Goal: Transaction & Acquisition: Purchase product/service

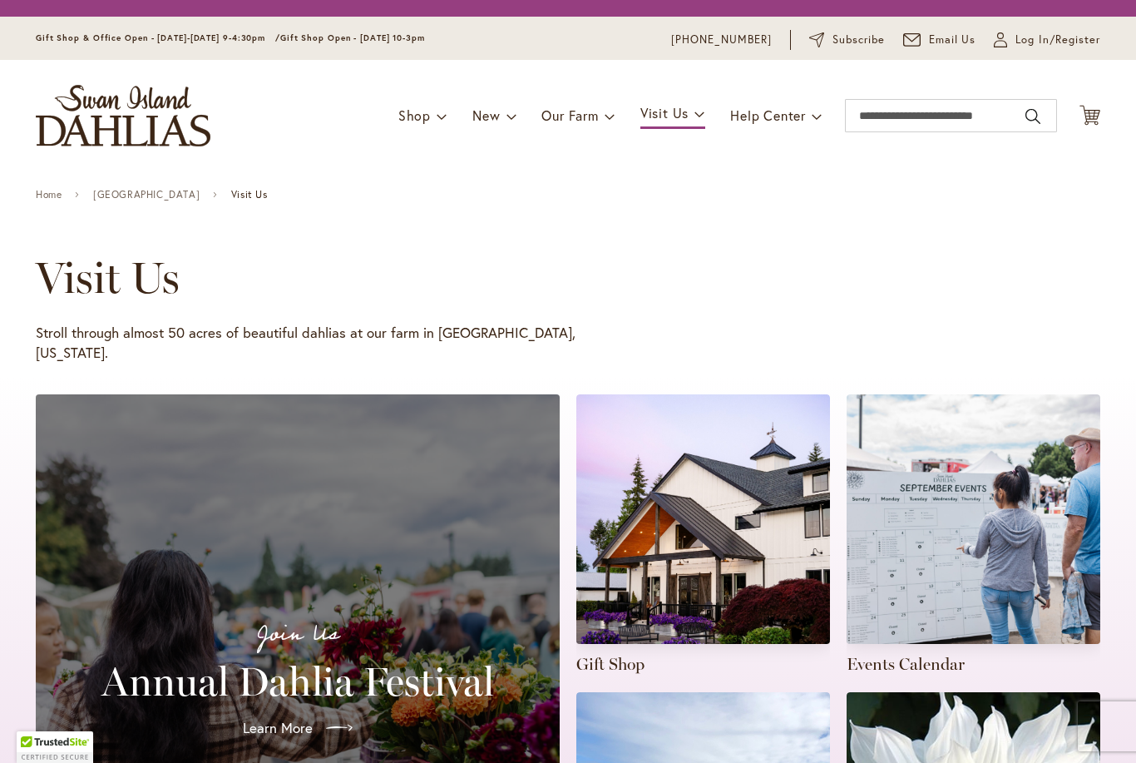
scroll to position [92, 0]
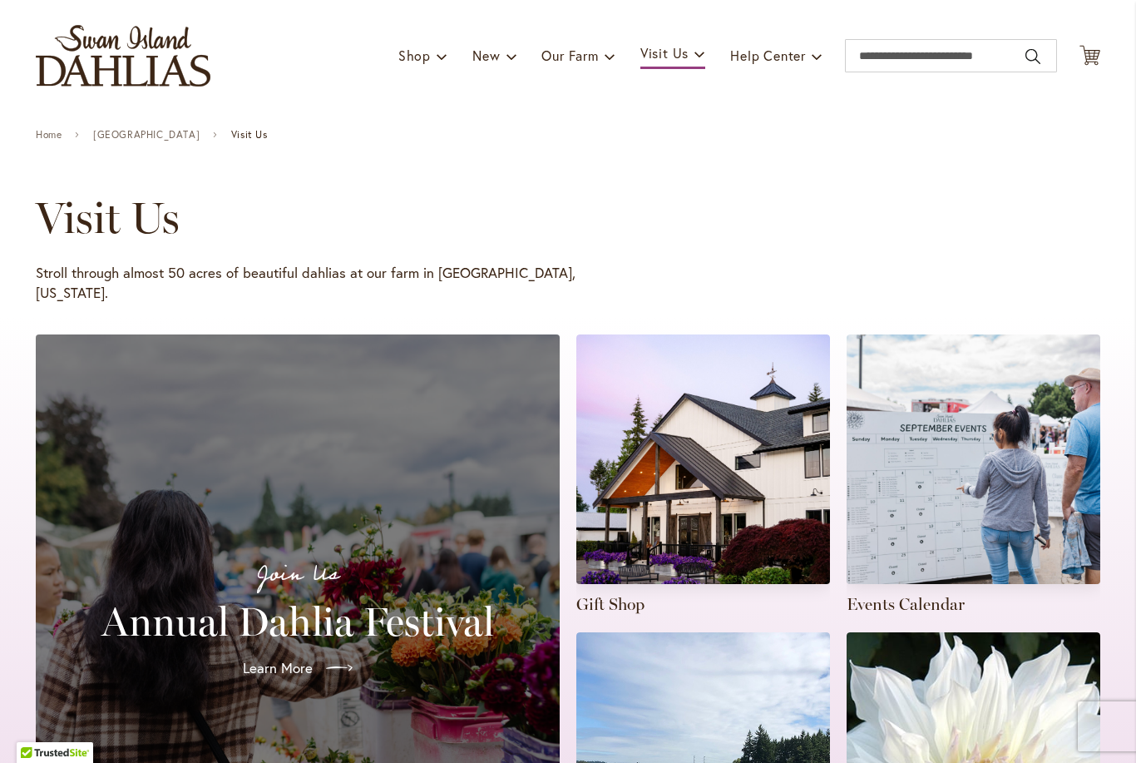
click at [310, 658] on span "Learn More" at bounding box center [278, 668] width 70 height 20
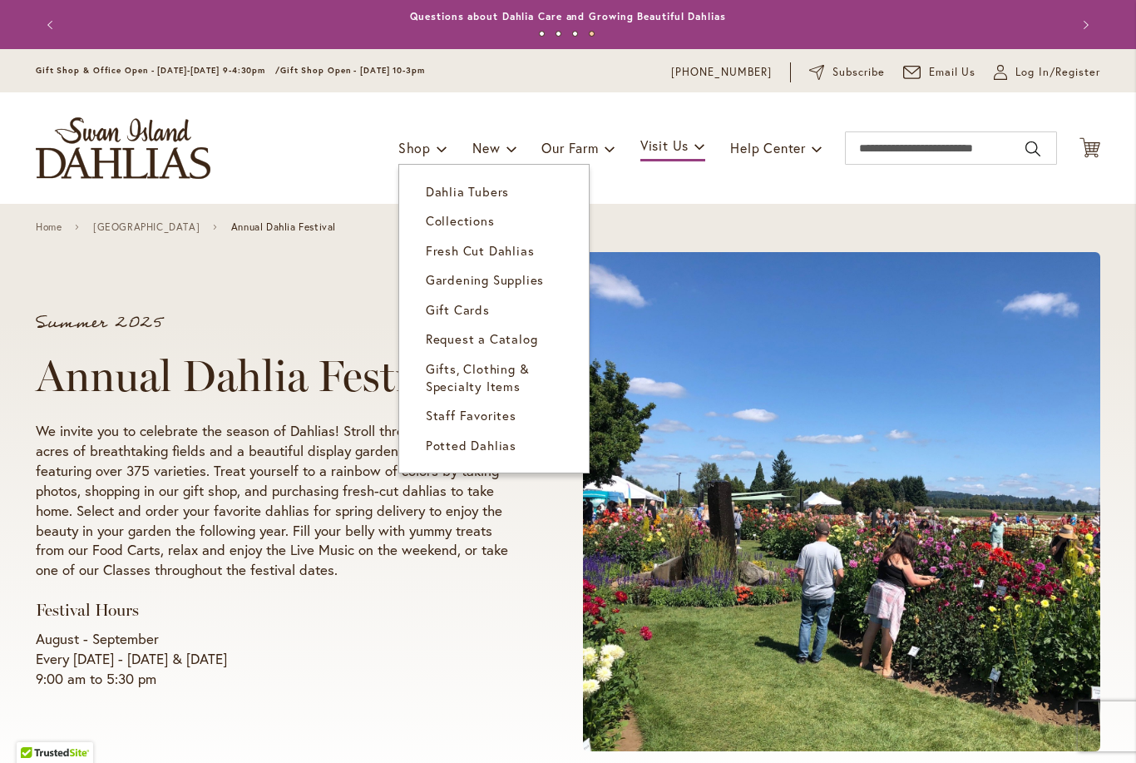
click at [434, 417] on span "Staff Favorites" at bounding box center [471, 415] width 91 height 17
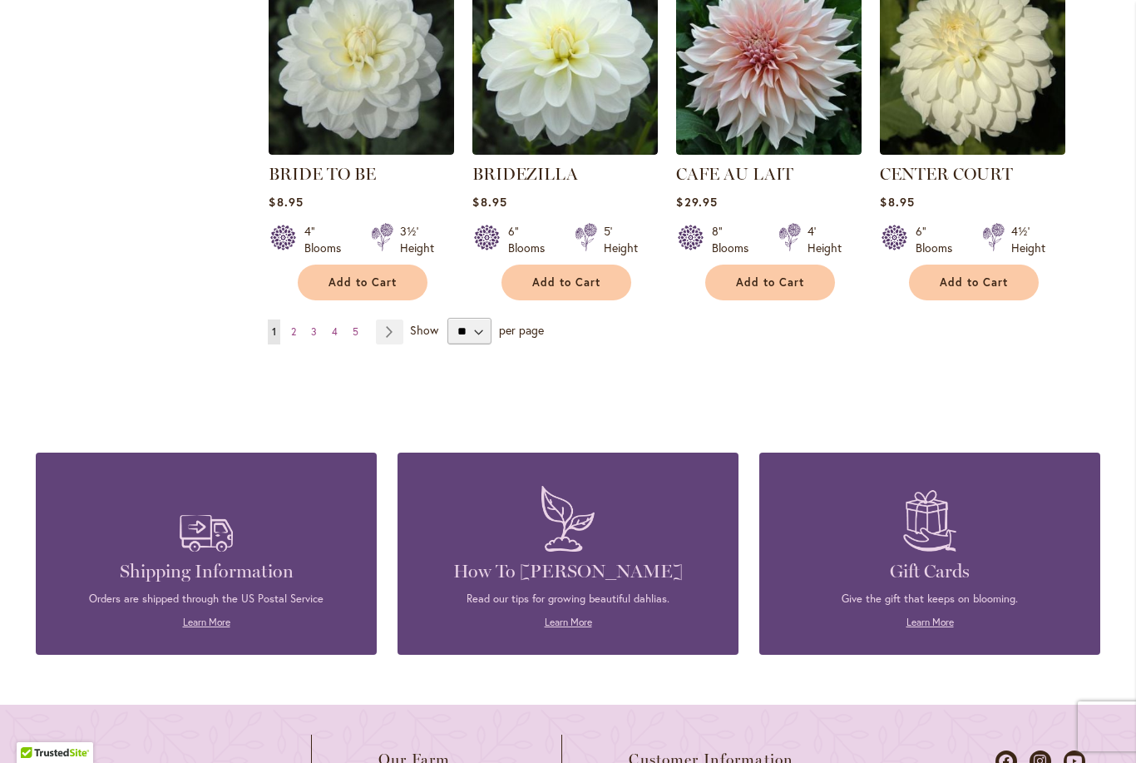
scroll to position [1471, 0]
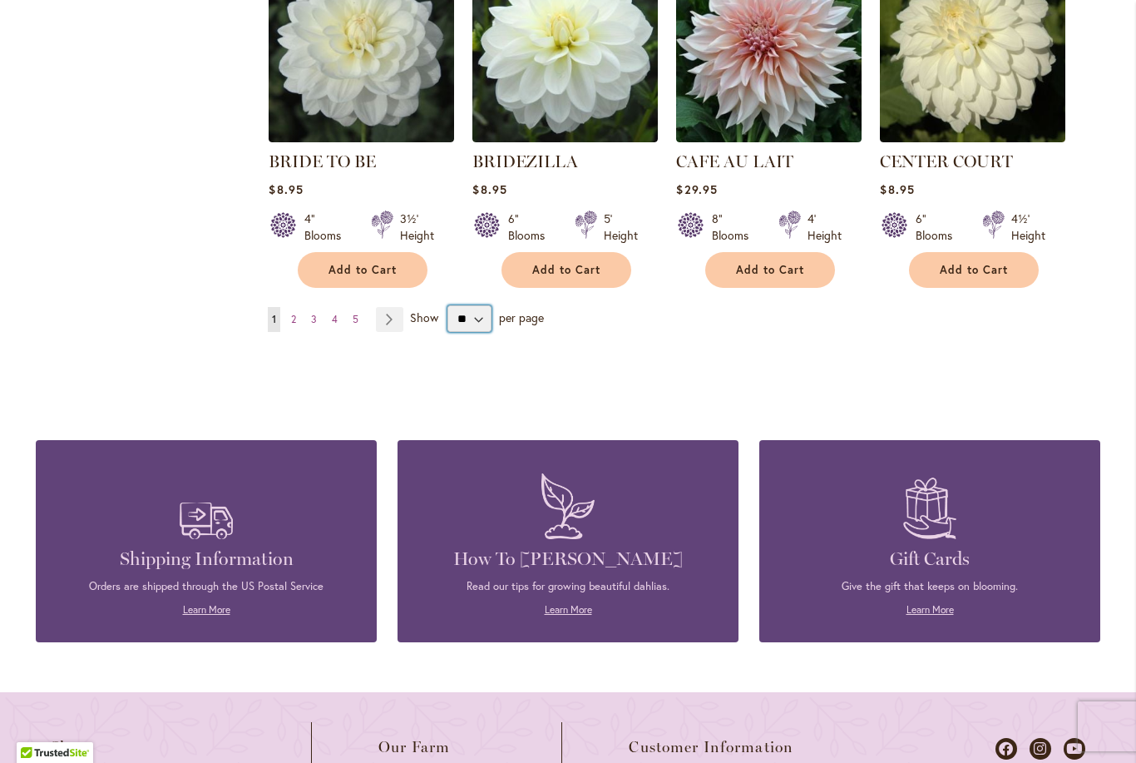
click at [491, 327] on select "** ** ** **" at bounding box center [469, 318] width 44 height 27
click at [473, 321] on select "** ** ** **" at bounding box center [469, 318] width 44 height 27
select select "**"
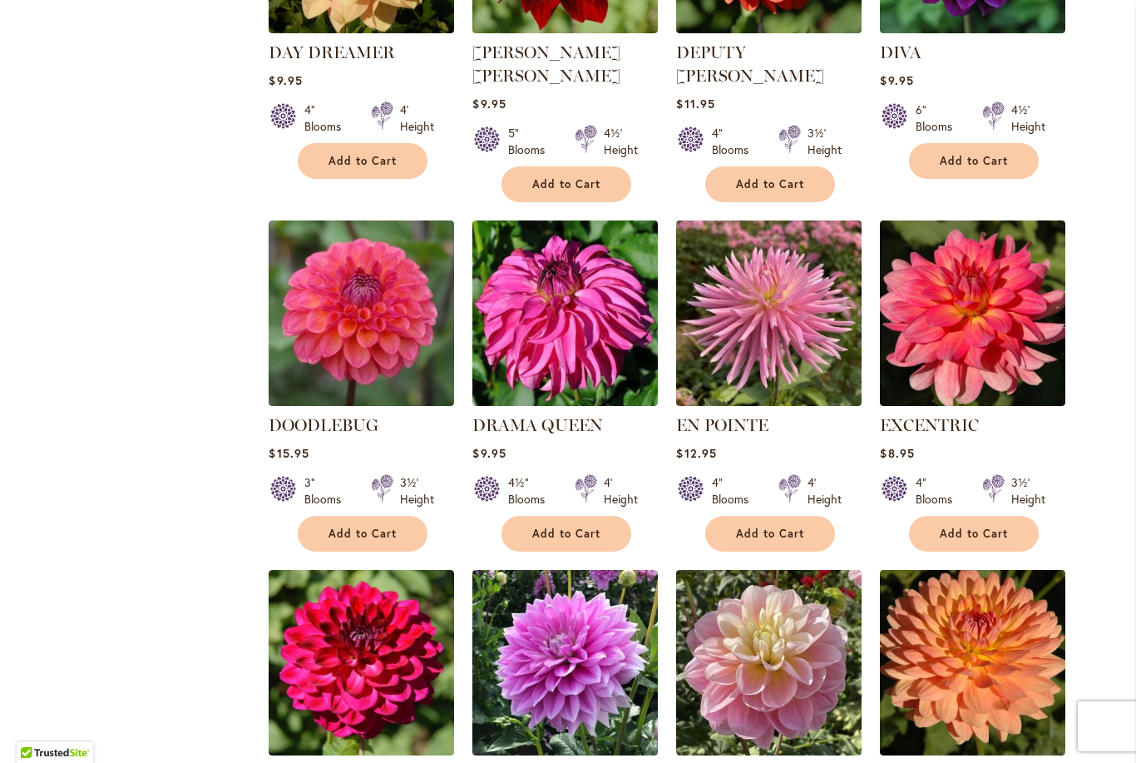
scroll to position [3050, 0]
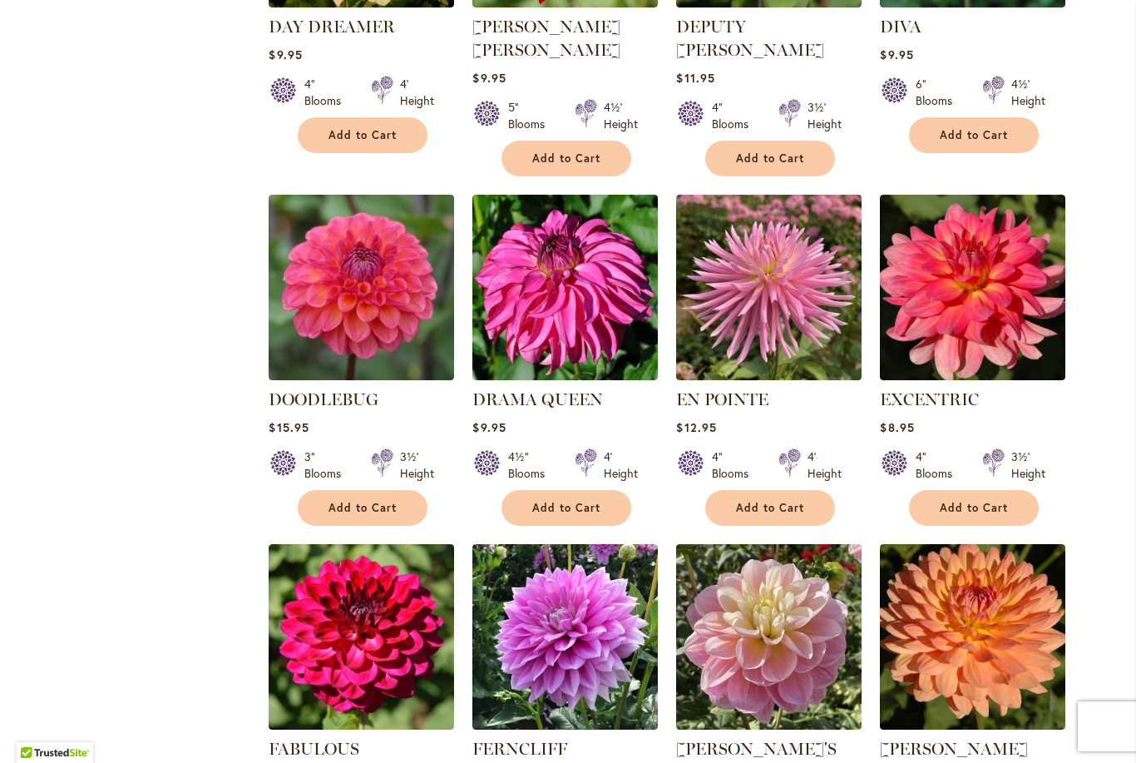
click at [355, 490] on button "Add to Cart" at bounding box center [363, 508] width 130 height 36
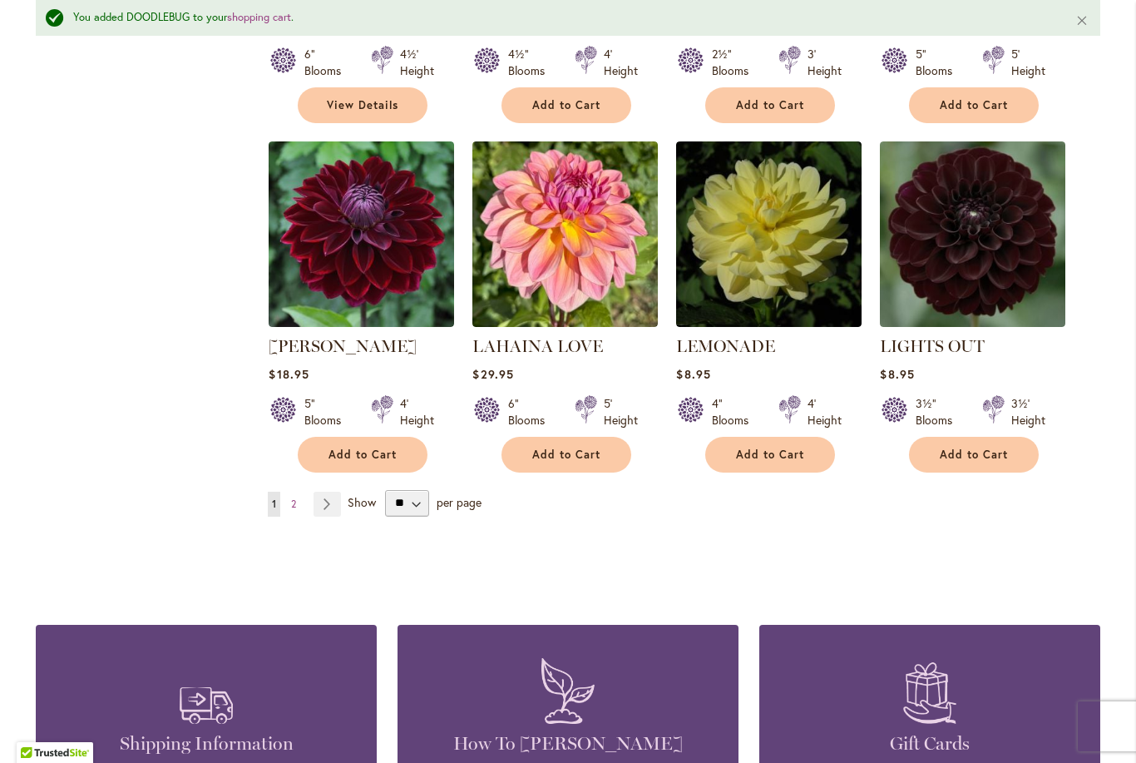
scroll to position [5637, 0]
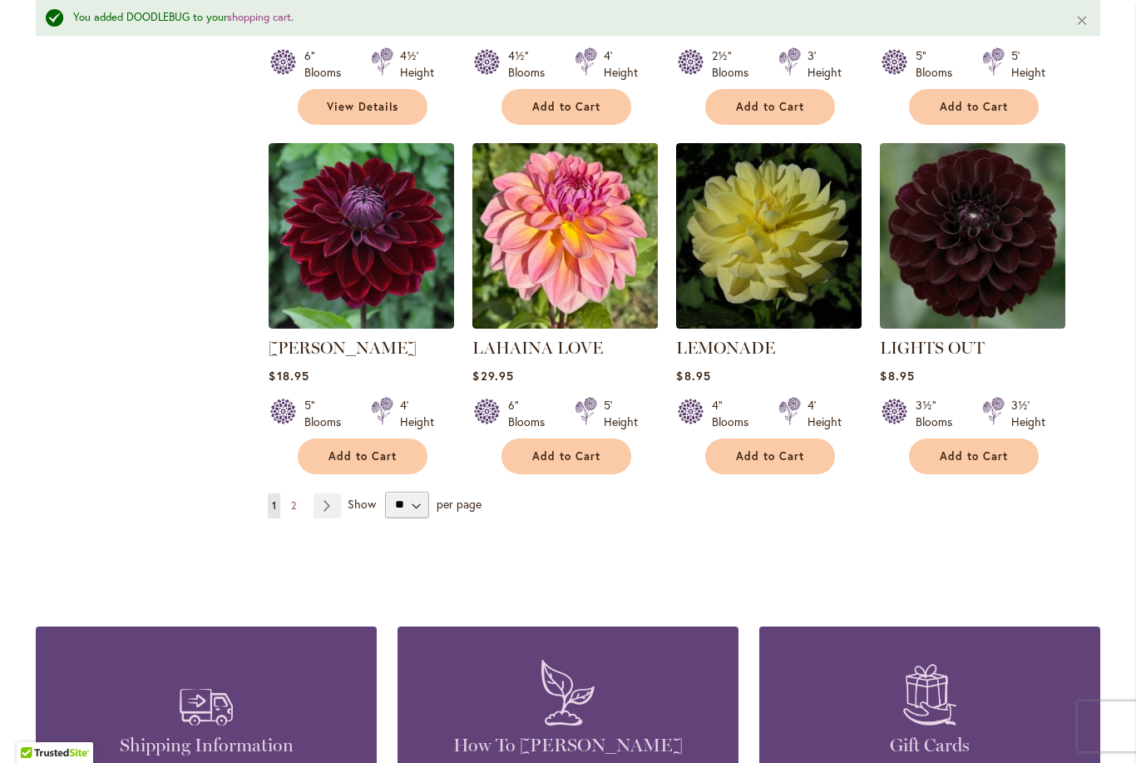
click at [330, 493] on link "Page Next" at bounding box center [327, 505] width 27 height 25
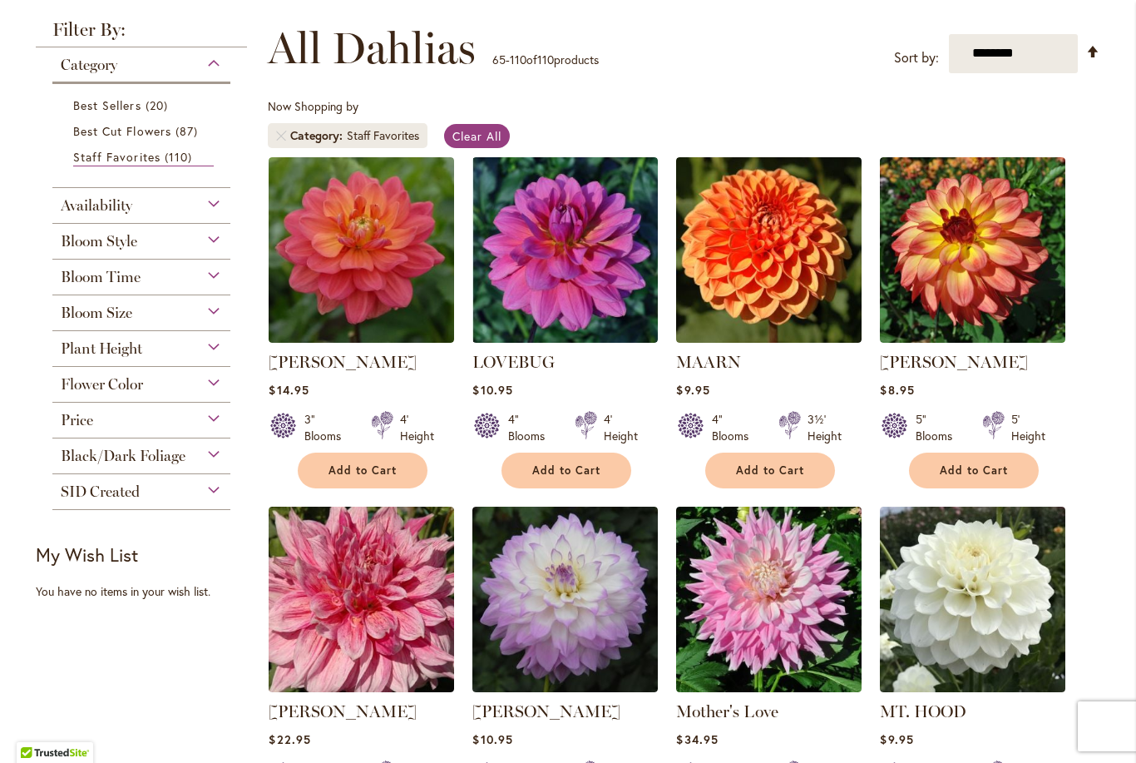
scroll to position [166, 0]
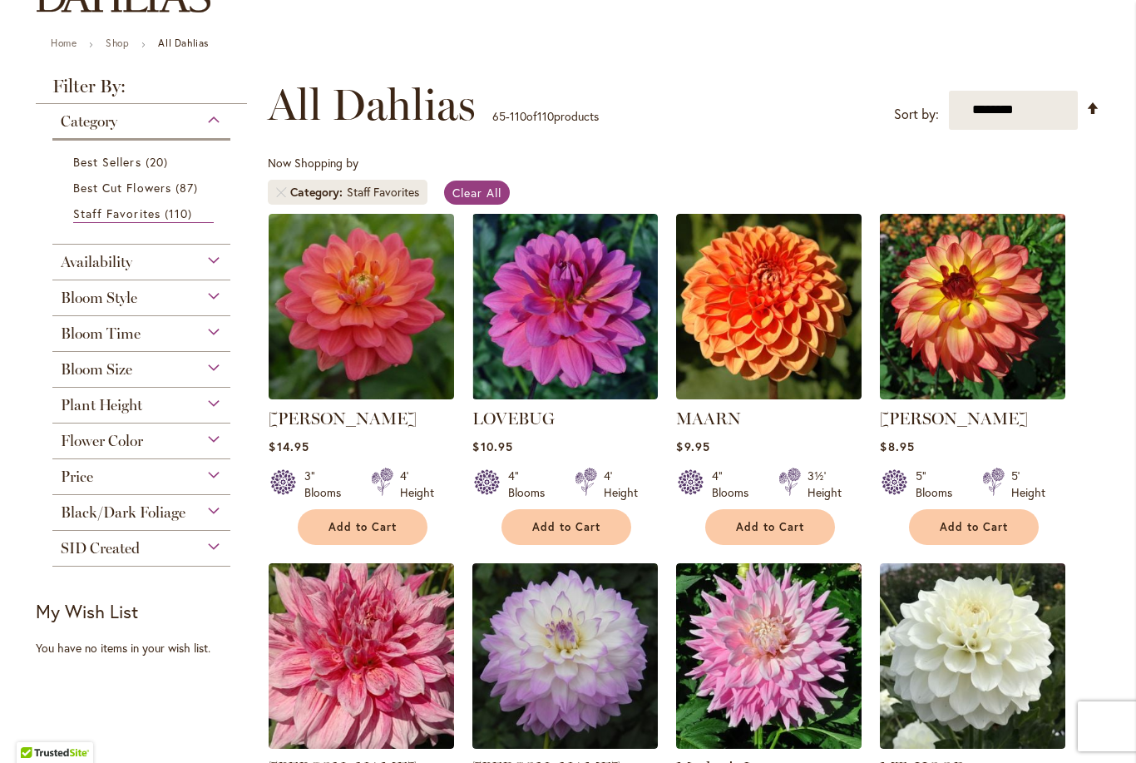
click at [409, 333] on img at bounding box center [361, 306] width 185 height 185
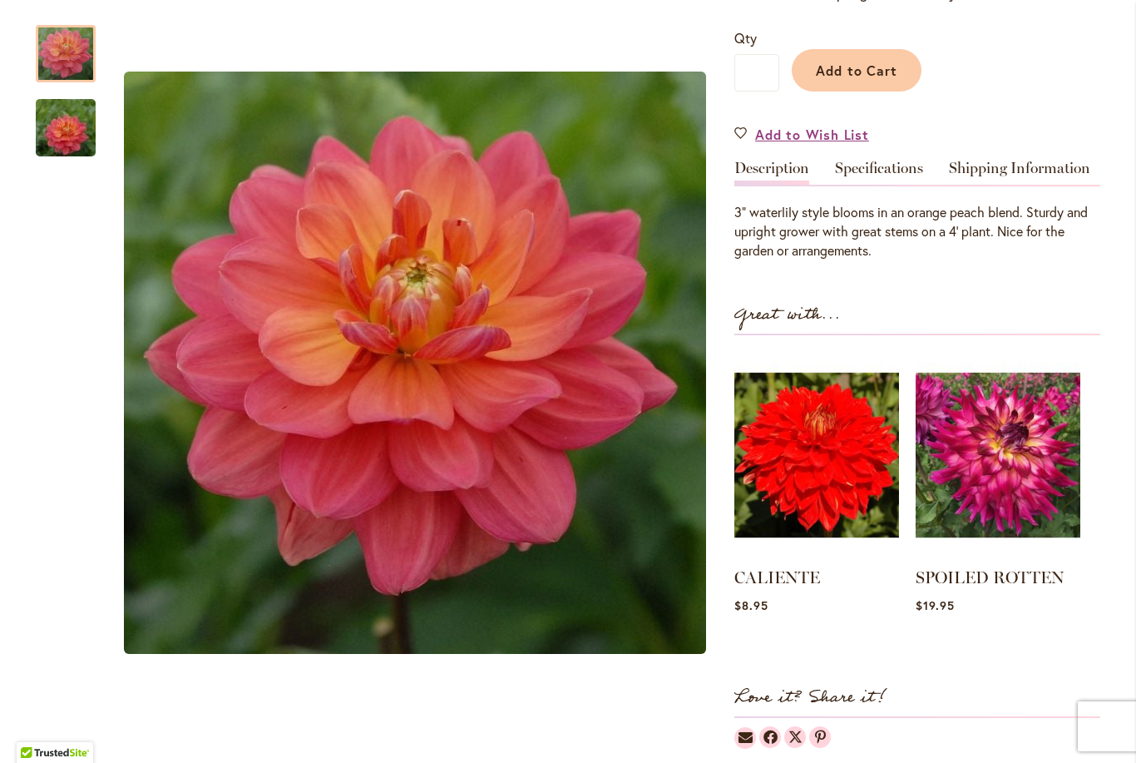
scroll to position [376, 0]
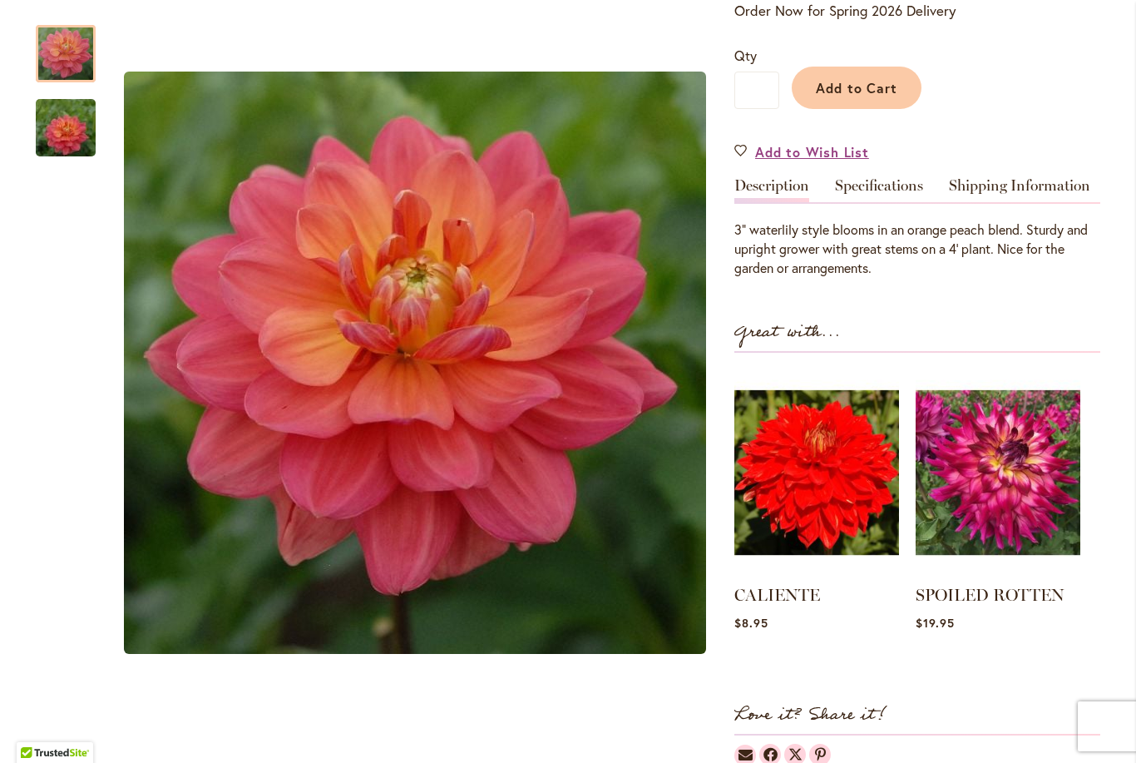
click at [51, 82] on div at bounding box center [66, 53] width 60 height 57
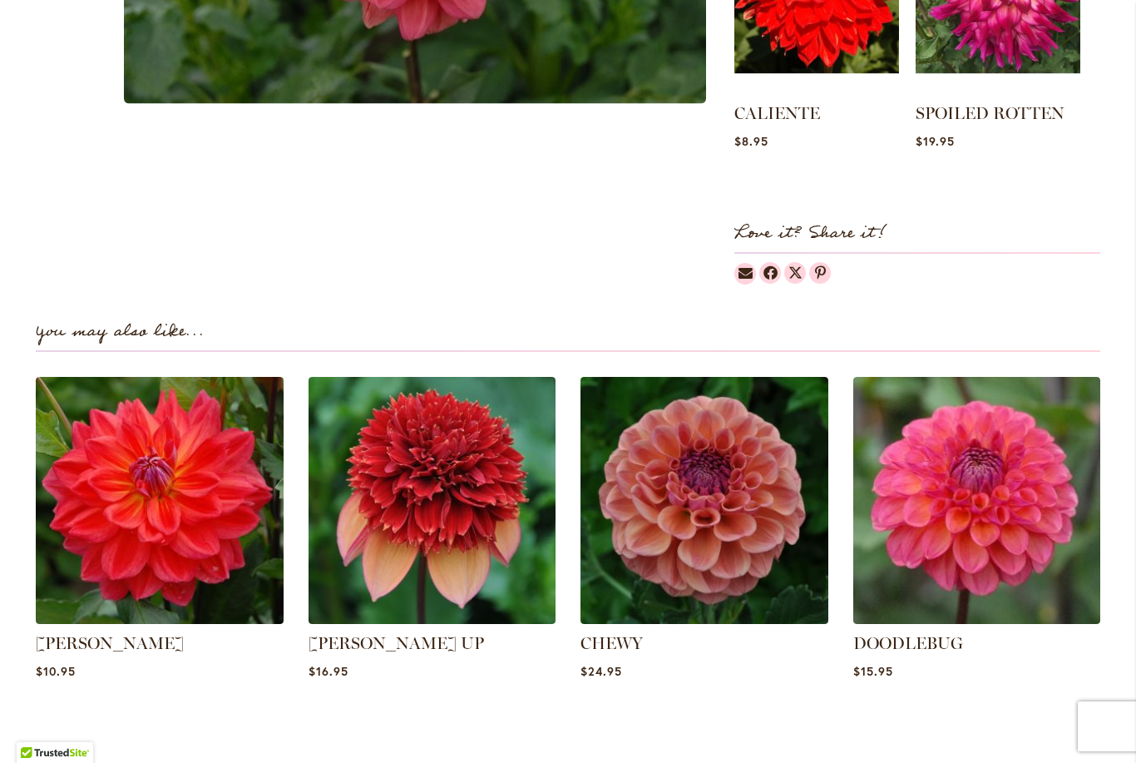
scroll to position [840, 0]
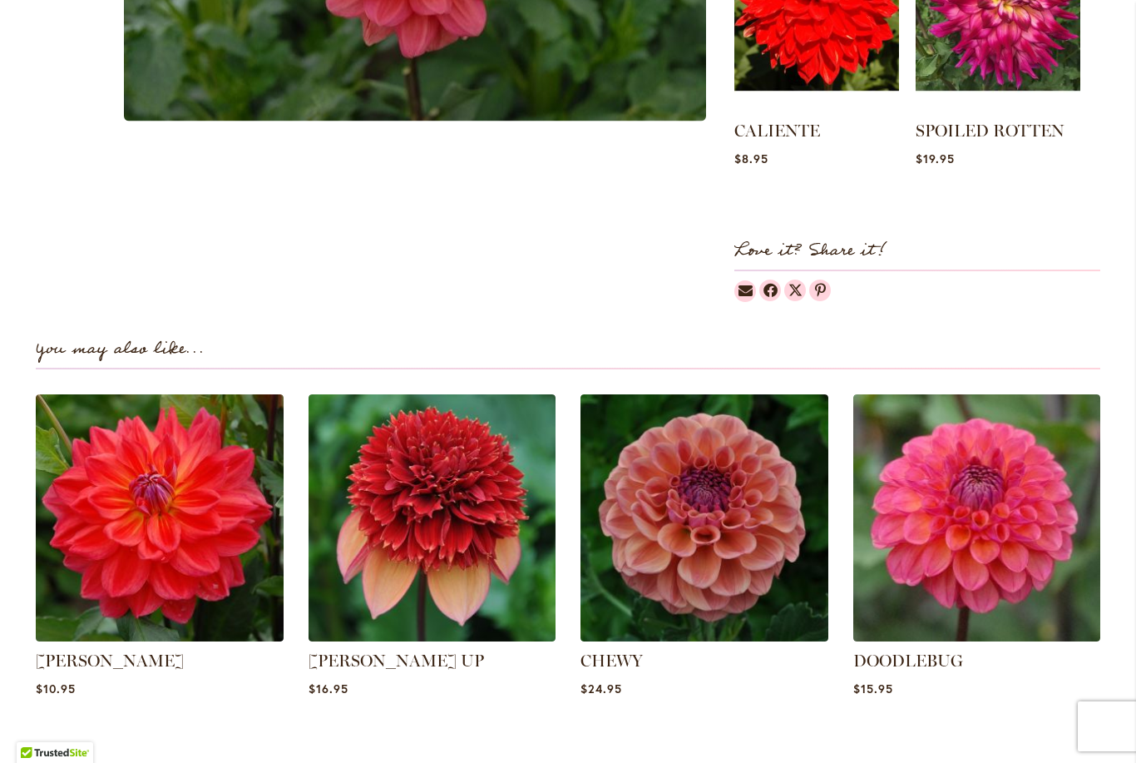
click at [1039, 562] on img at bounding box center [977, 518] width 248 height 248
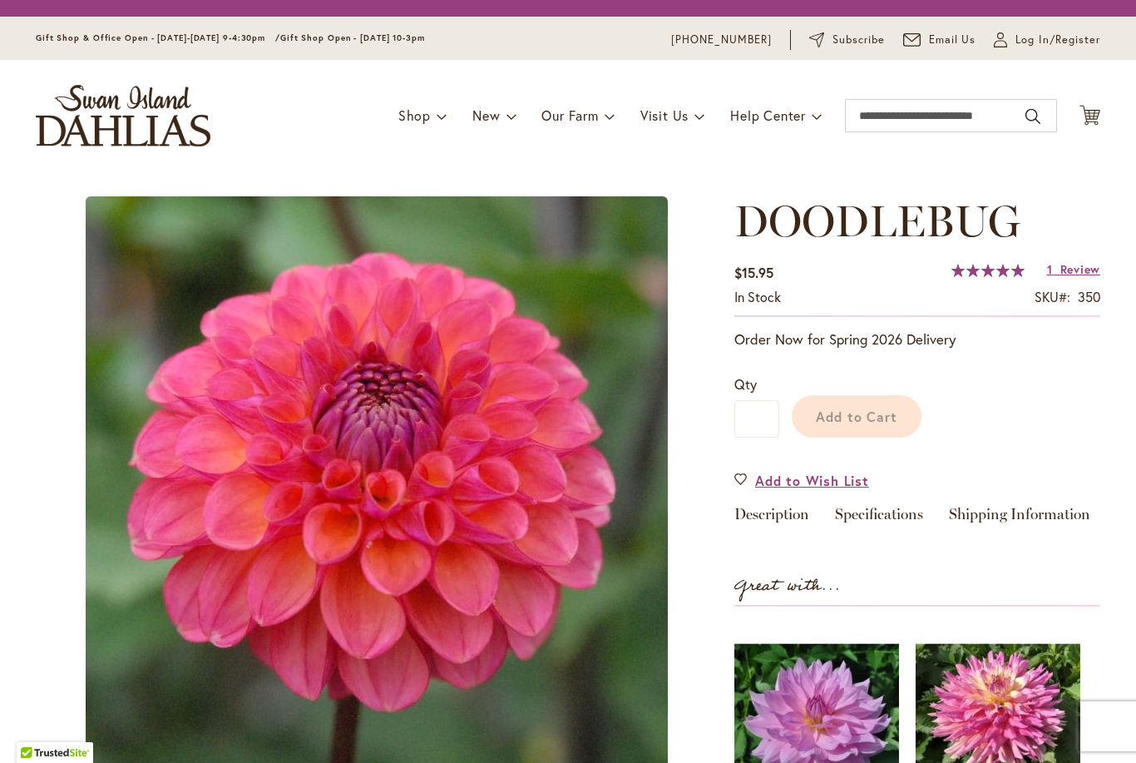
scroll to position [185, 0]
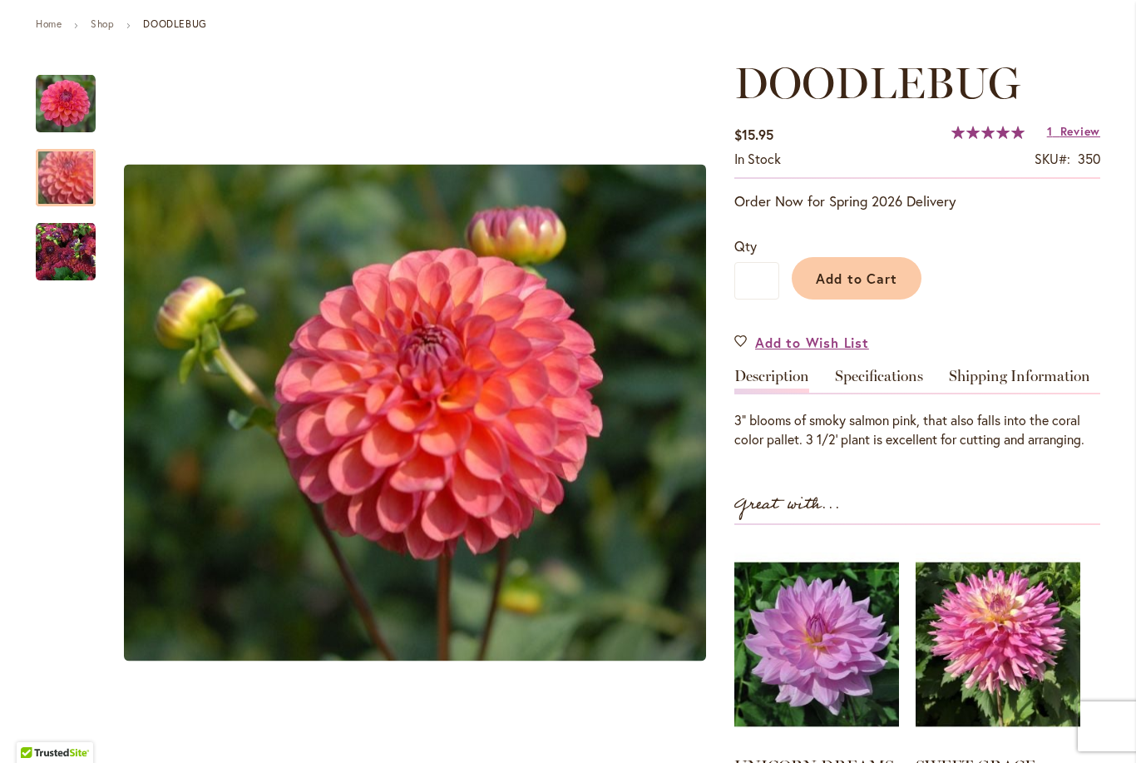
click at [52, 176] on img "DOODLEBUG" at bounding box center [66, 177] width 120 height 102
click at [72, 206] on div at bounding box center [66, 177] width 60 height 57
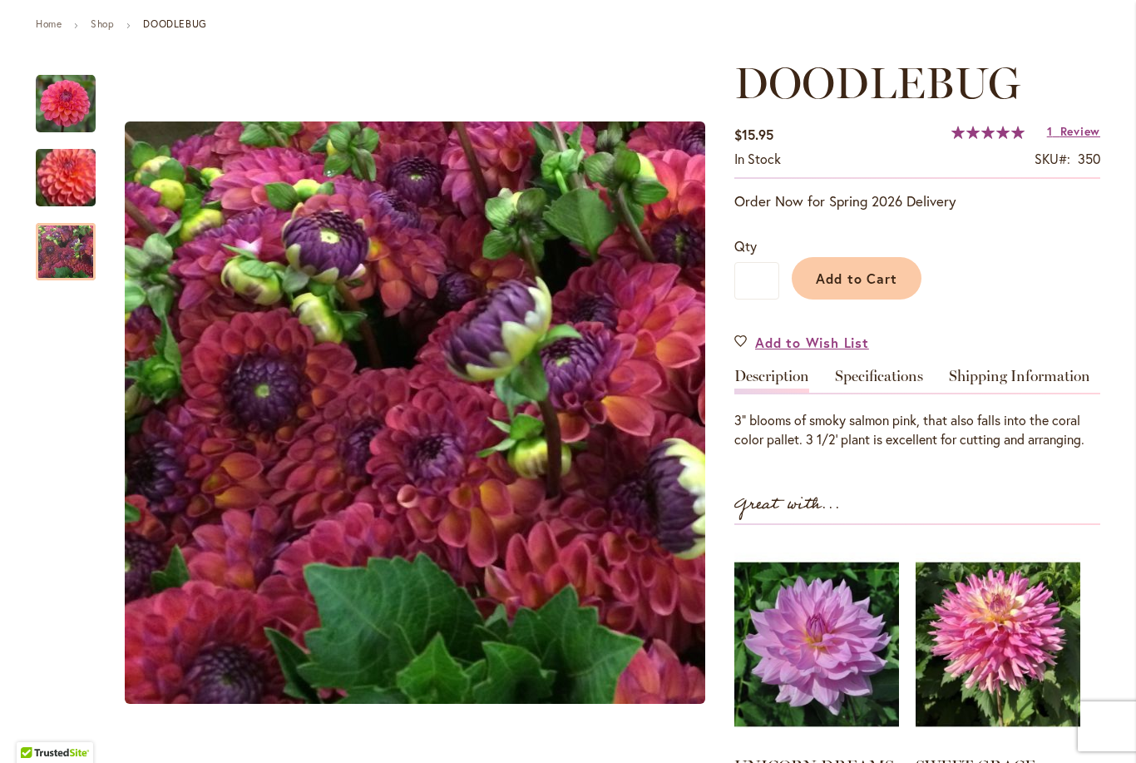
click at [70, 196] on img "DOODLEBUG" at bounding box center [66, 177] width 120 height 102
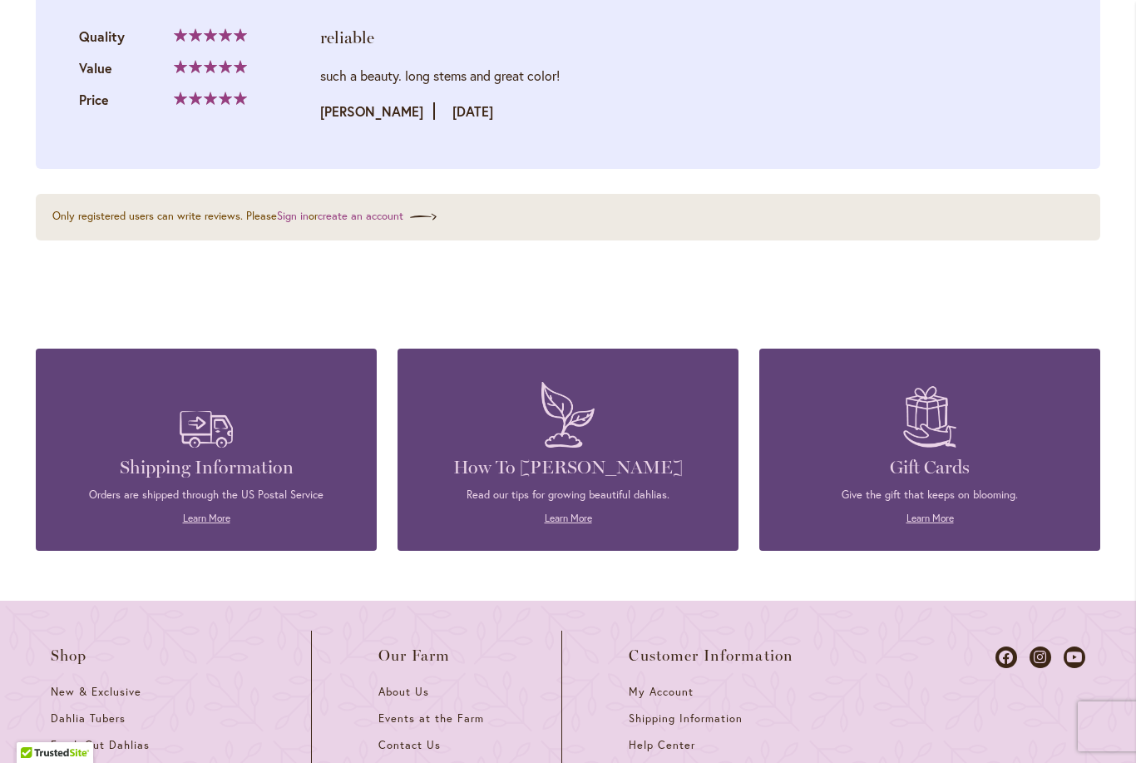
scroll to position [1913, 0]
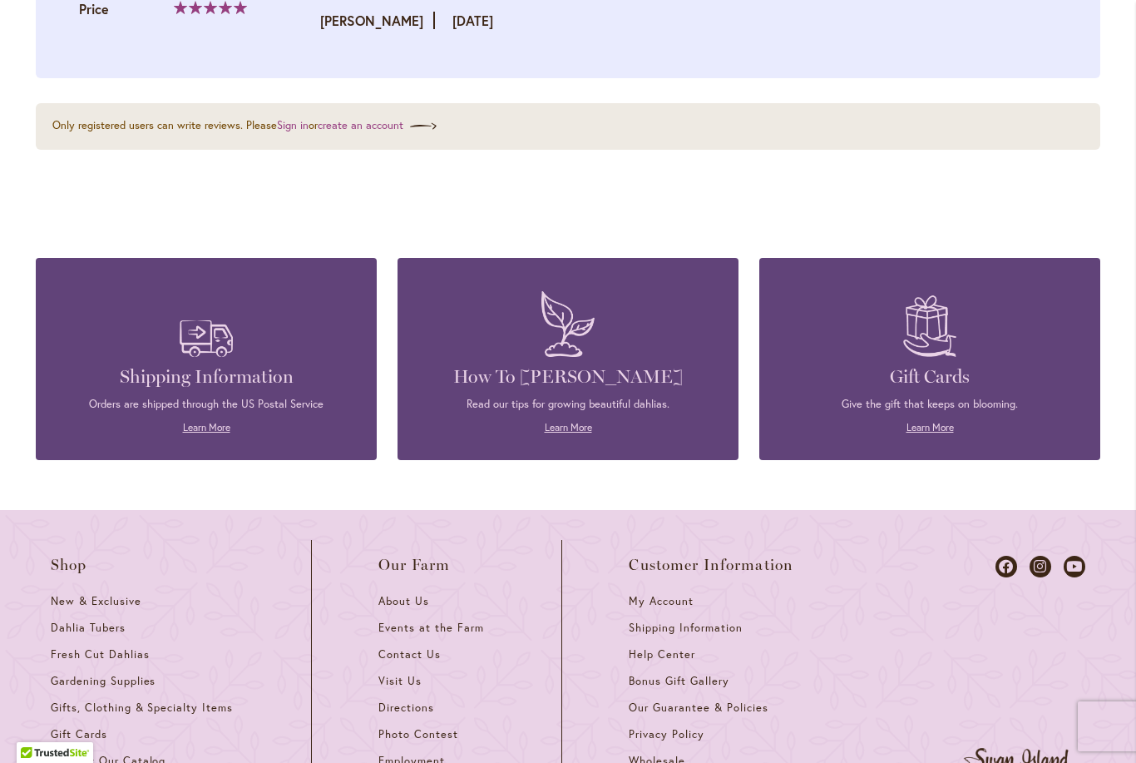
click at [72, 620] on span "Dahlia Tubers" at bounding box center [88, 627] width 75 height 14
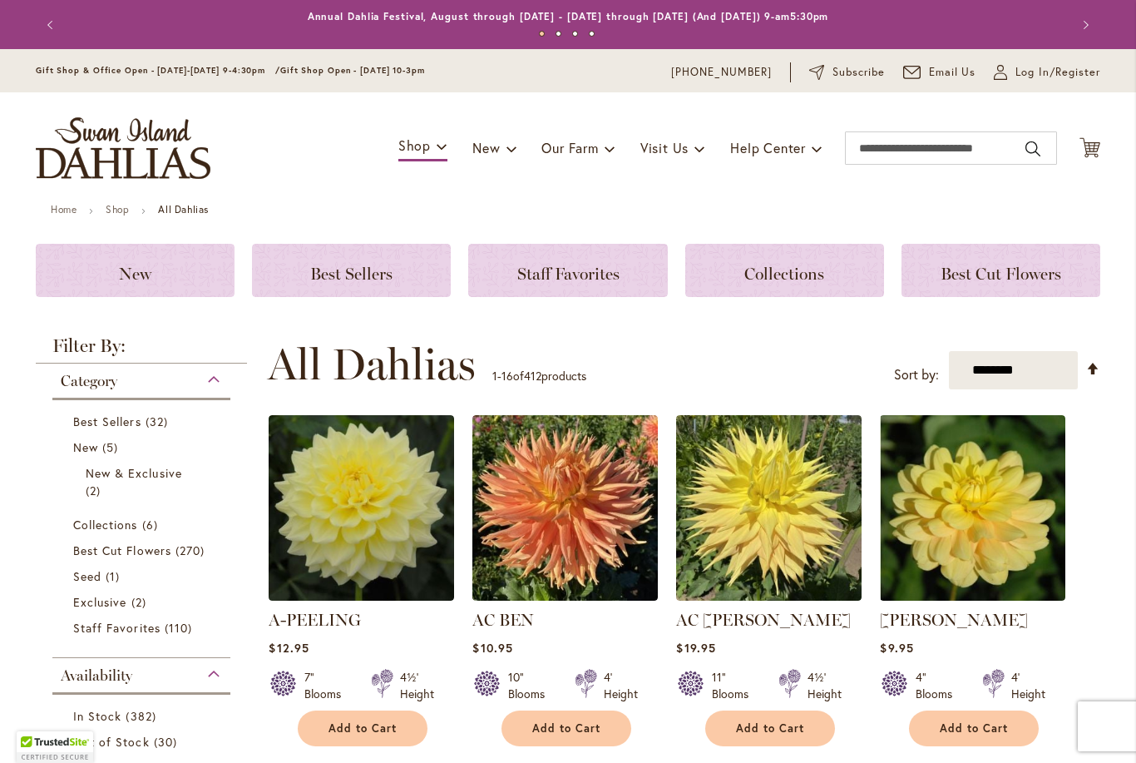
scroll to position [17, 0]
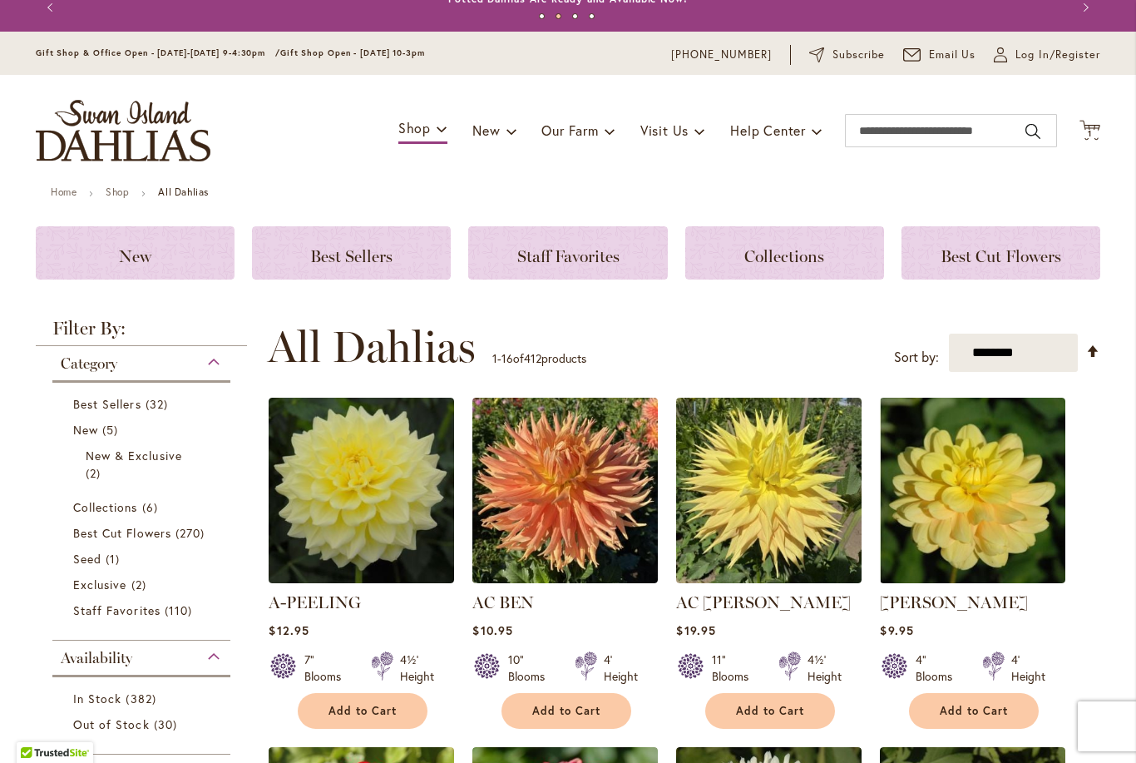
click at [107, 541] on link "Best Cut Flowers 270 items" at bounding box center [143, 532] width 141 height 17
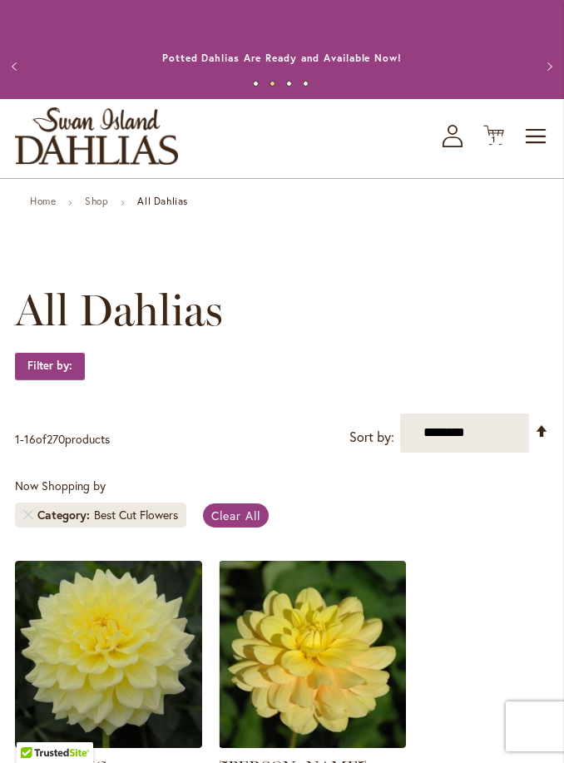
scroll to position [1193, 0]
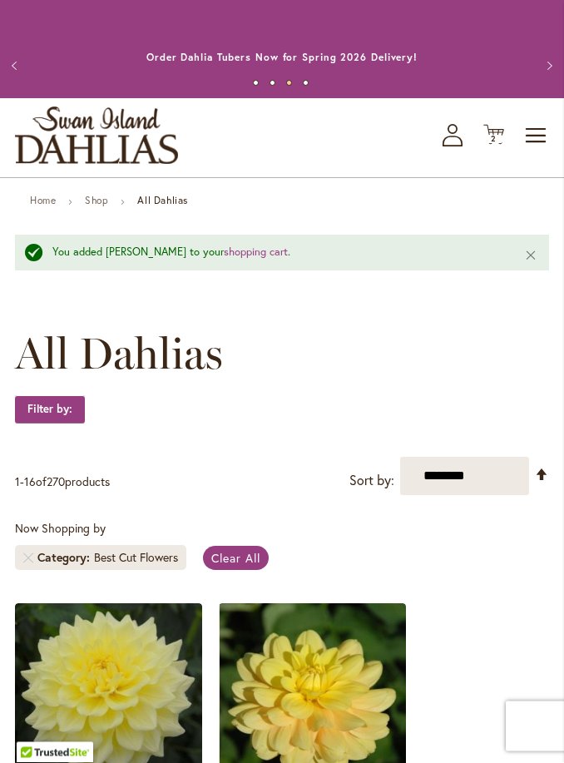
scroll to position [1549, 0]
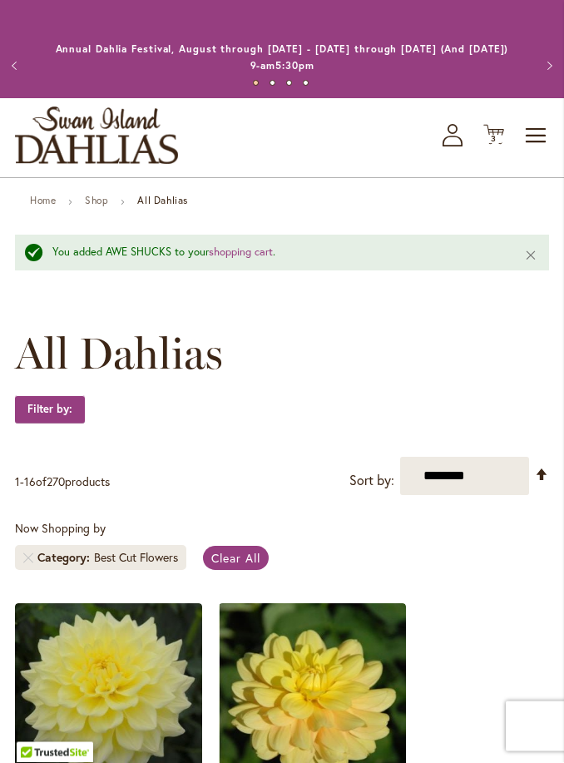
scroll to position [2888, 0]
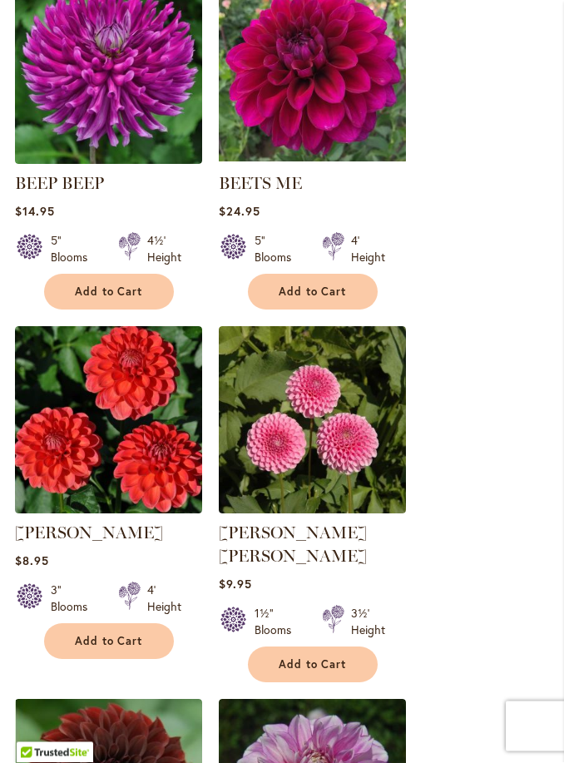
scroll to position [604, 0]
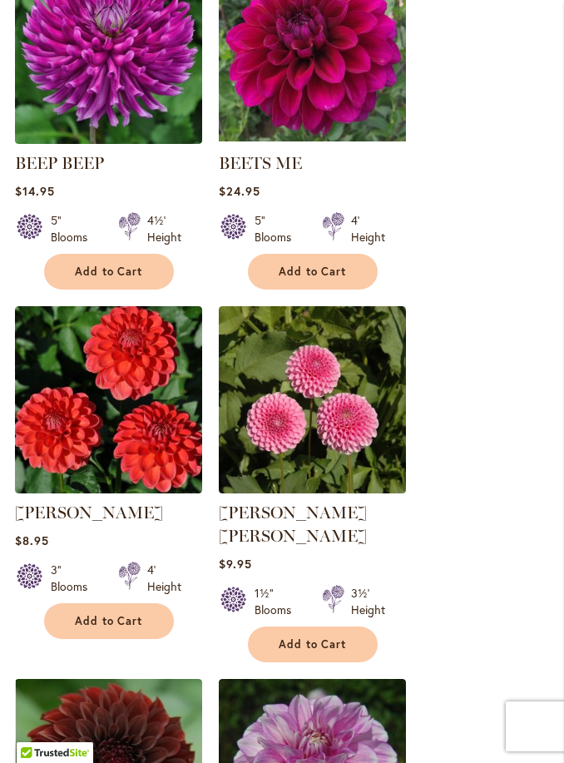
click at [136, 620] on span "Add to Cart" at bounding box center [109, 621] width 68 height 14
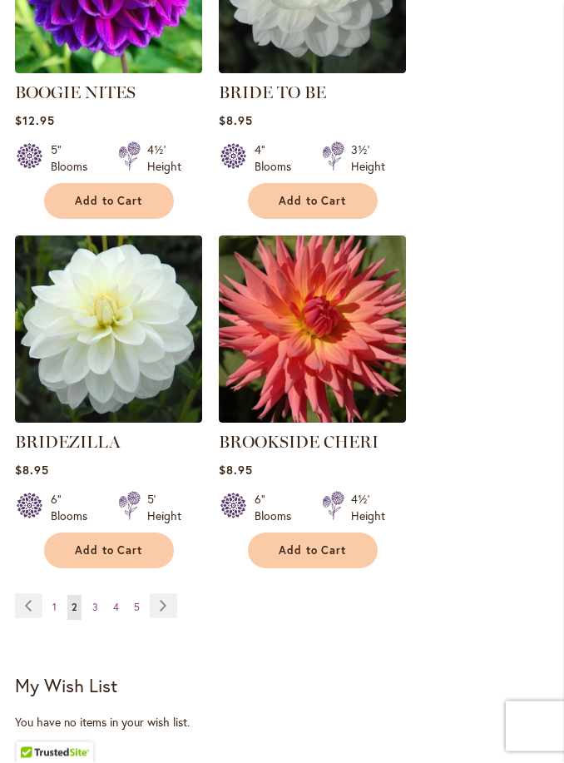
scroll to position [2849, 0]
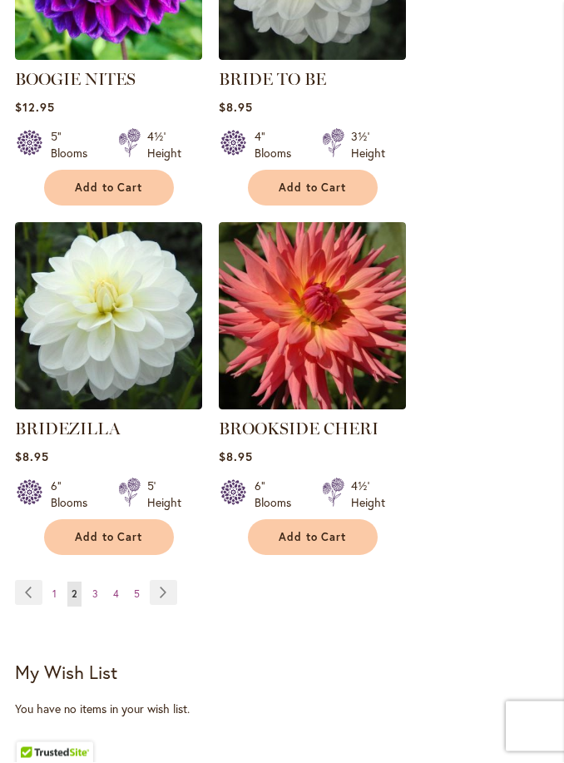
click at [96, 588] on span "3" at bounding box center [95, 594] width 6 height 12
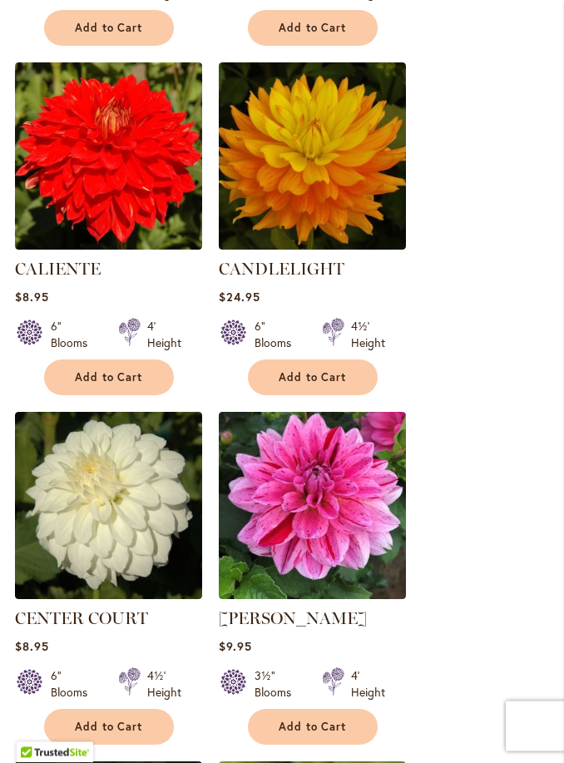
scroll to position [1230, 0]
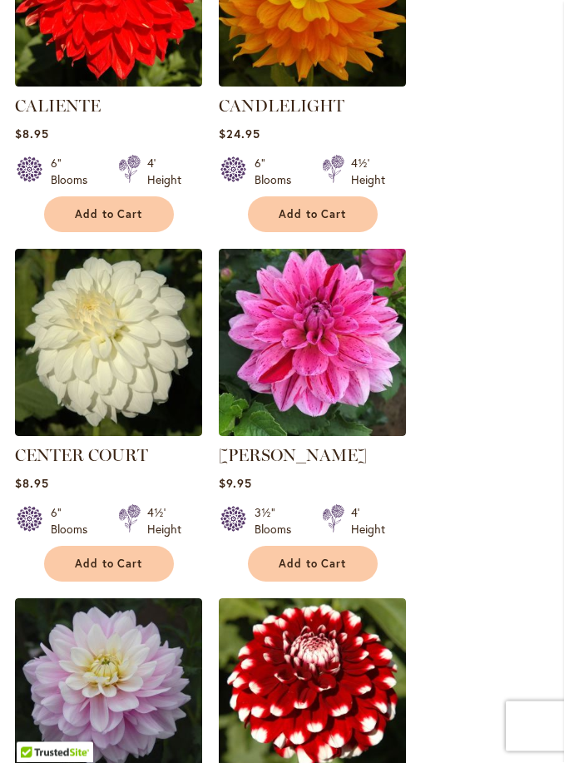
click at [326, 578] on button "Add to Cart" at bounding box center [313, 564] width 130 height 36
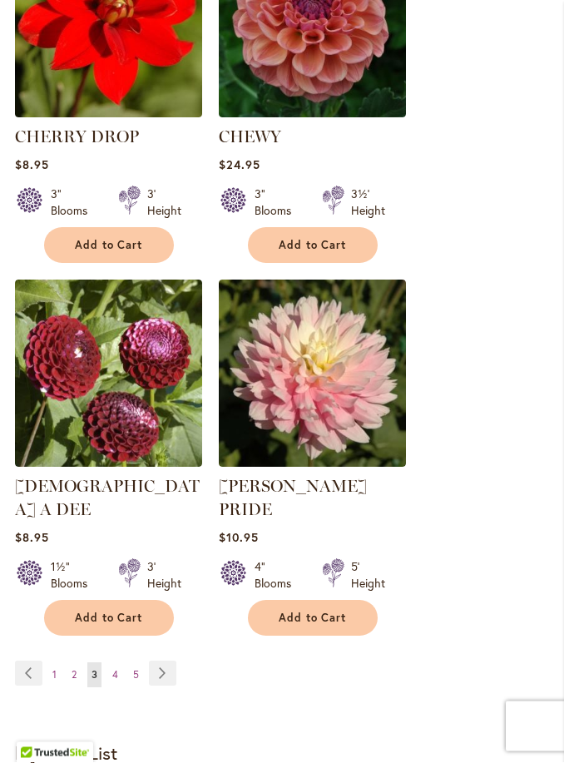
scroll to position [2816, 0]
click at [356, 420] on img at bounding box center [312, 372] width 187 height 187
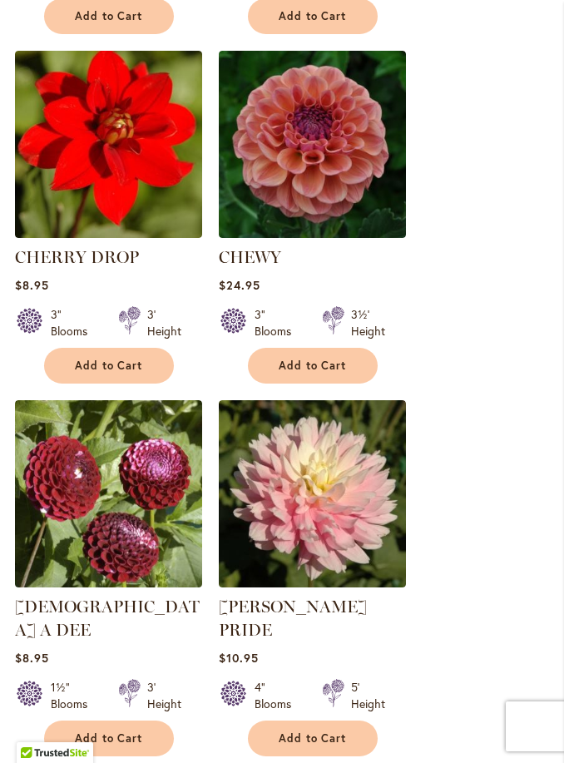
scroll to position [2650, 0]
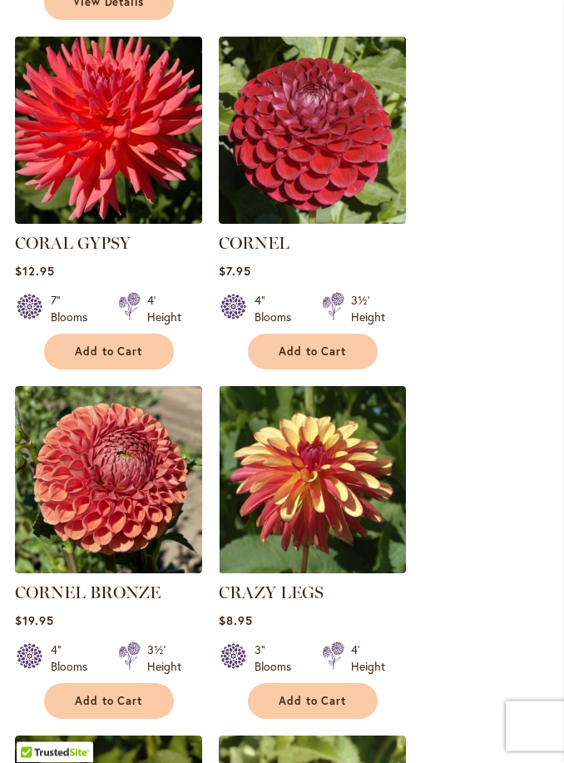
scroll to position [1256, 0]
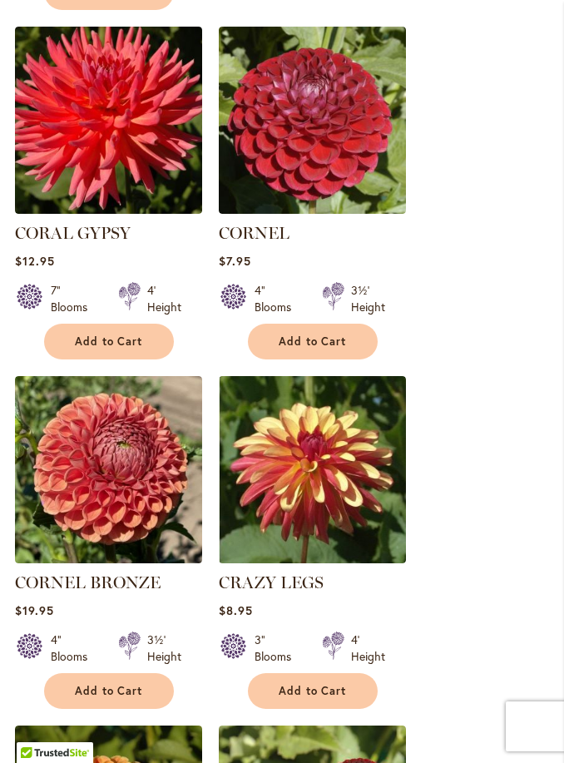
click at [342, 677] on button "Add to Cart" at bounding box center [313, 691] width 130 height 36
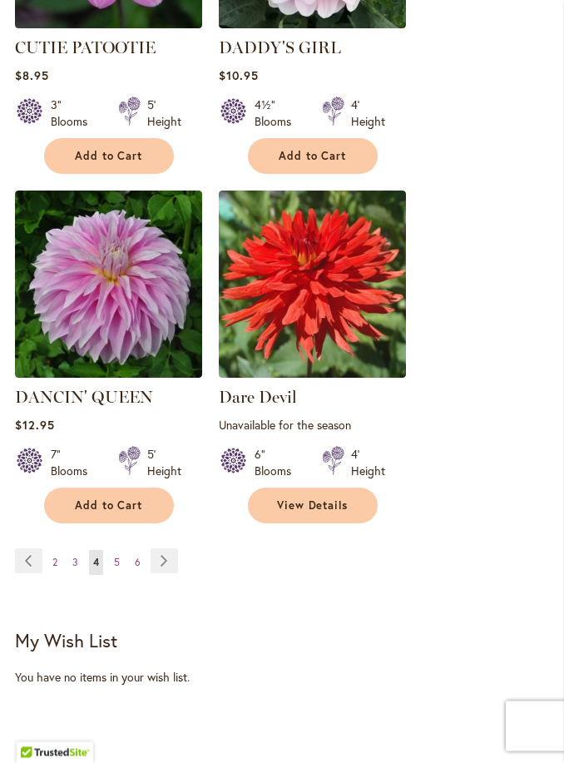
scroll to position [2941, 0]
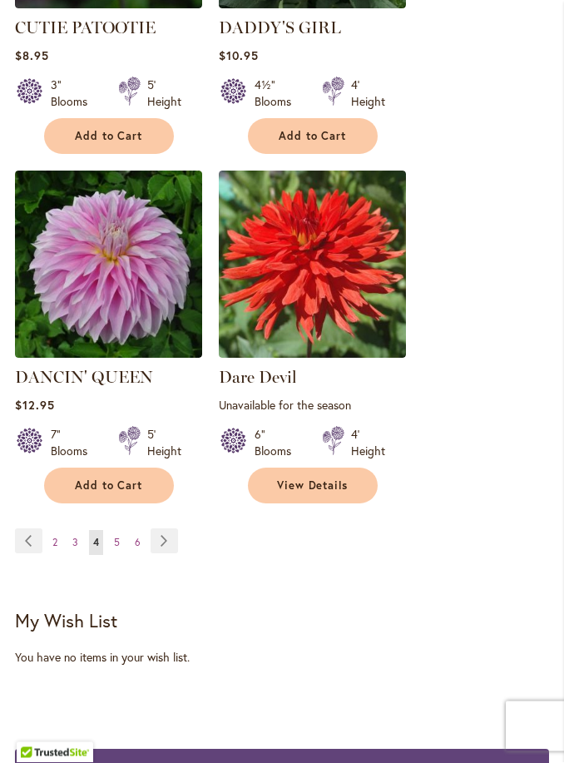
click at [114, 531] on link "Page 5" at bounding box center [117, 543] width 14 height 25
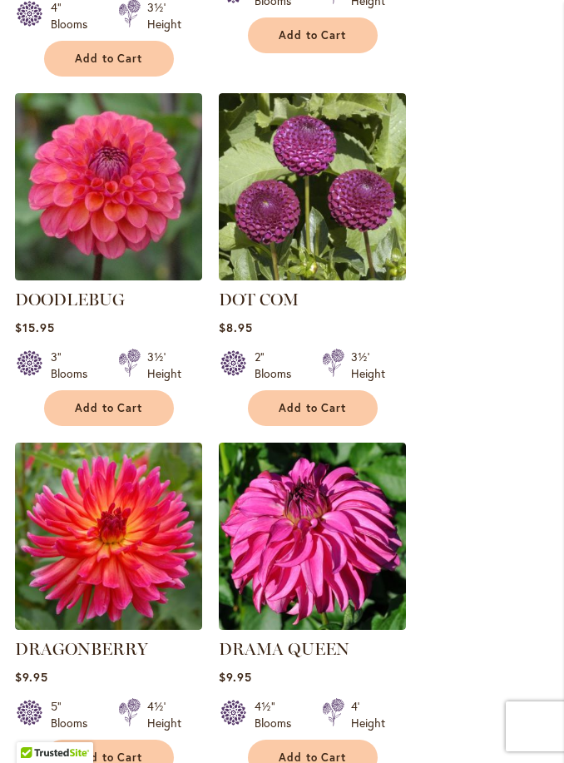
scroll to position [1667, 0]
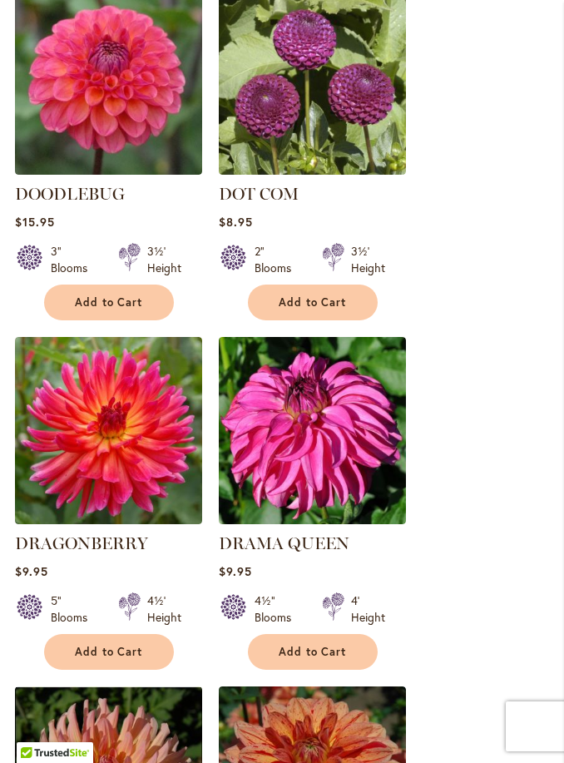
click at [151, 634] on button "Add to Cart" at bounding box center [109, 652] width 130 height 36
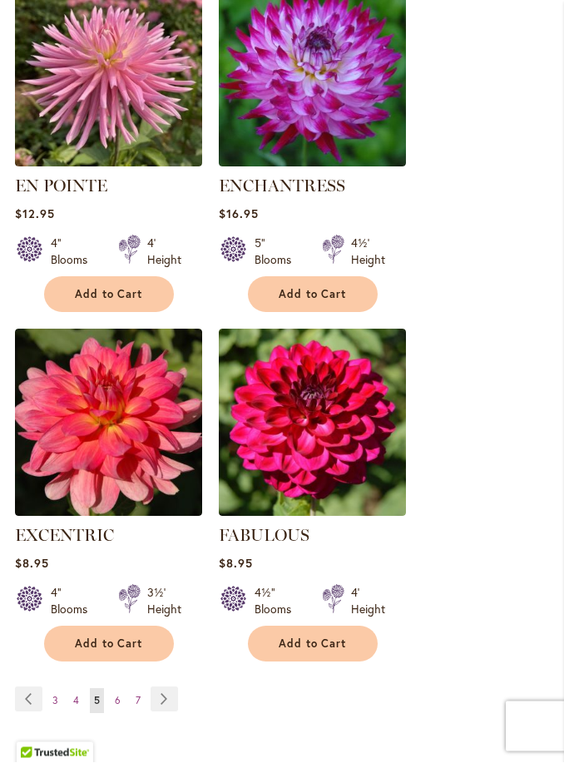
scroll to position [2813, 0]
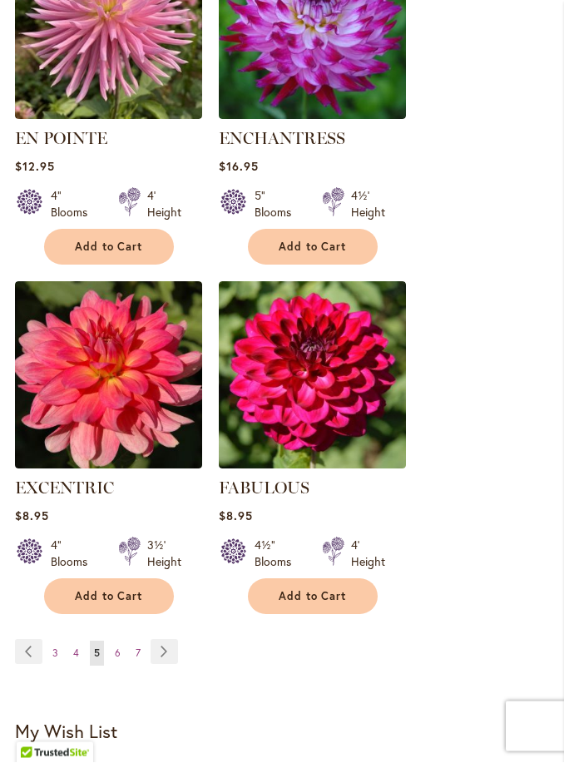
click at [116, 647] on span "6" at bounding box center [118, 653] width 6 height 12
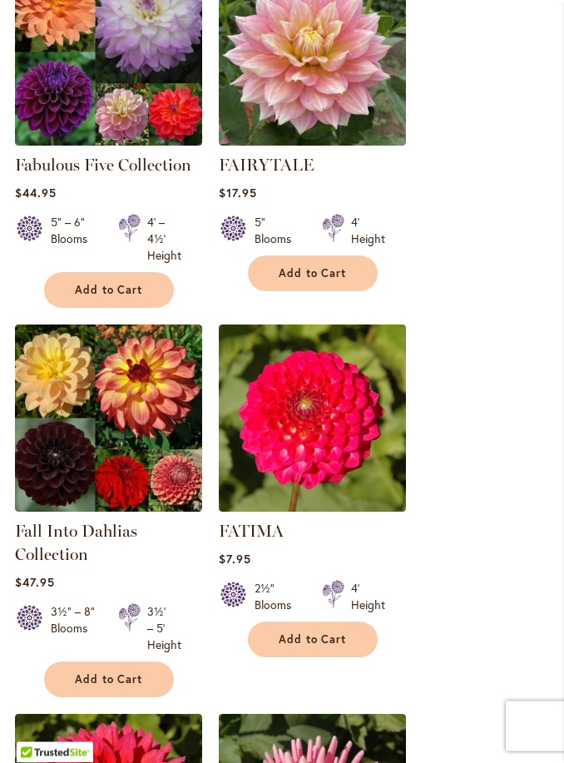
scroll to position [602, 0]
click at [78, 428] on img at bounding box center [108, 417] width 187 height 187
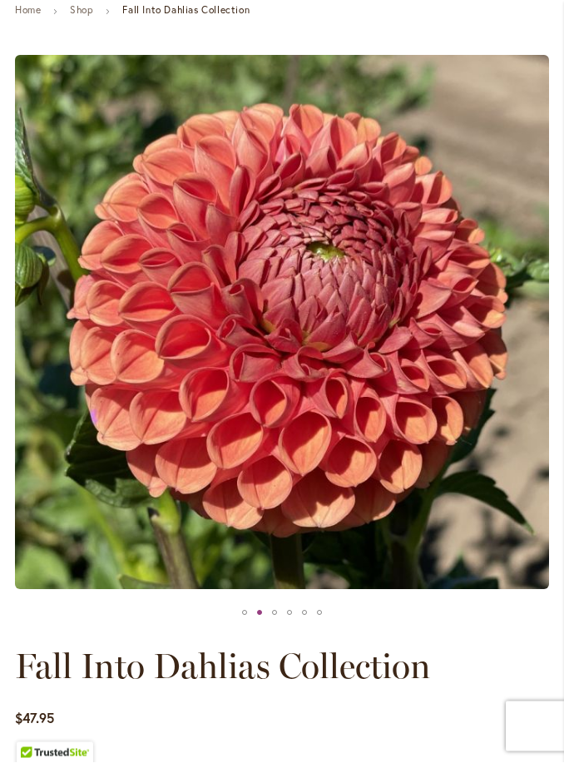
scroll to position [7, 0]
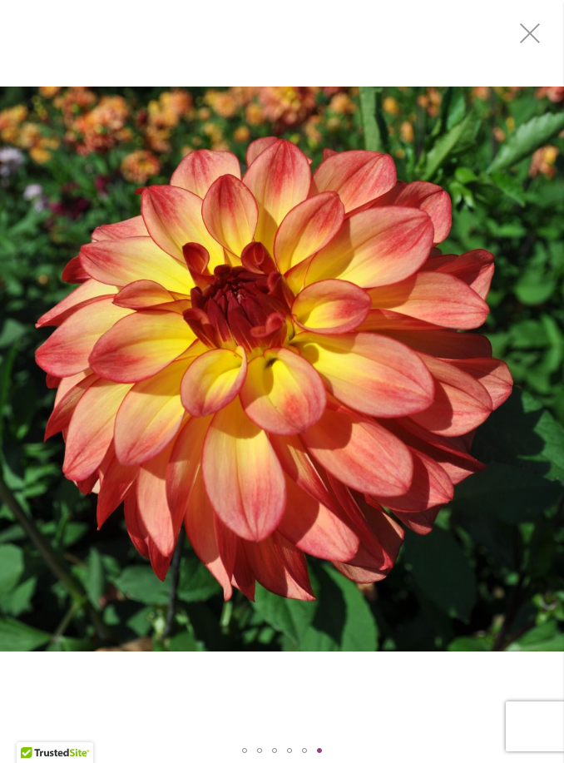
click at [427, 665] on div "Fall Into Dahlias Collection" at bounding box center [282, 369] width 564 height 738
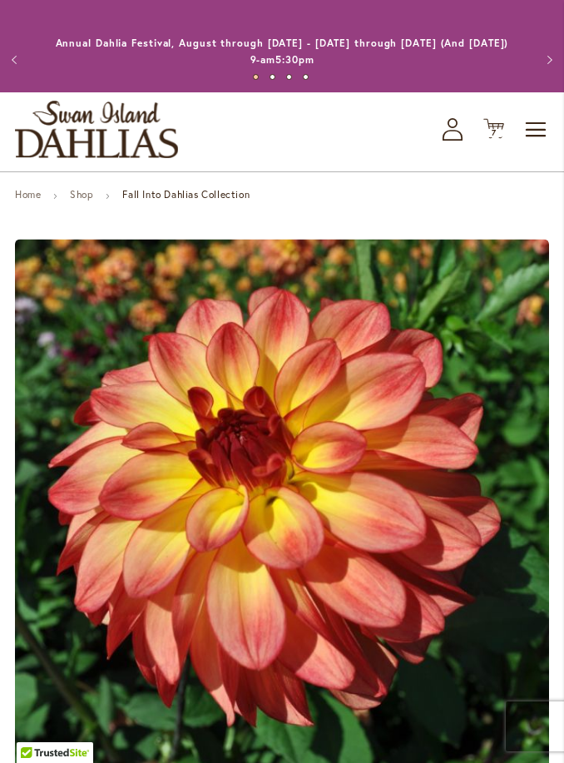
click at [532, 30] on div "Previous Annual Dahlia Festival, August through September 28th - Wednesday thro…" at bounding box center [282, 60] width 564 height 66
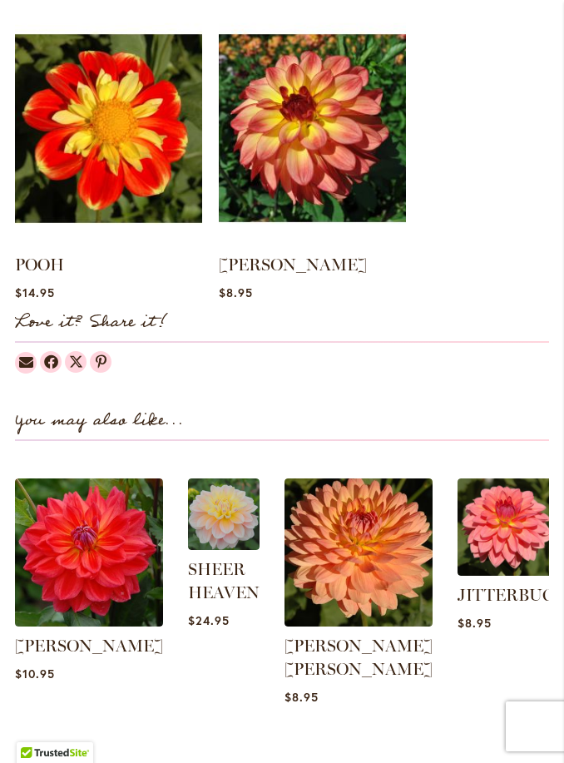
scroll to position [2102, 0]
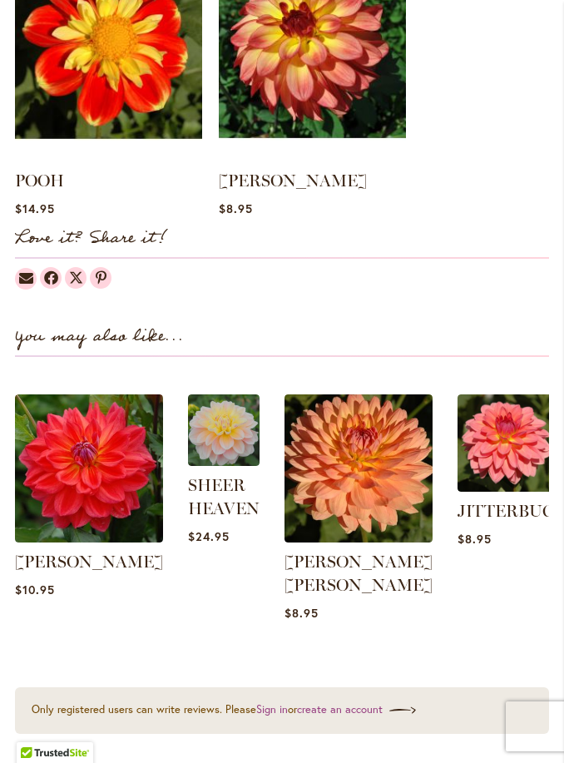
click at [58, 480] on img at bounding box center [89, 468] width 148 height 148
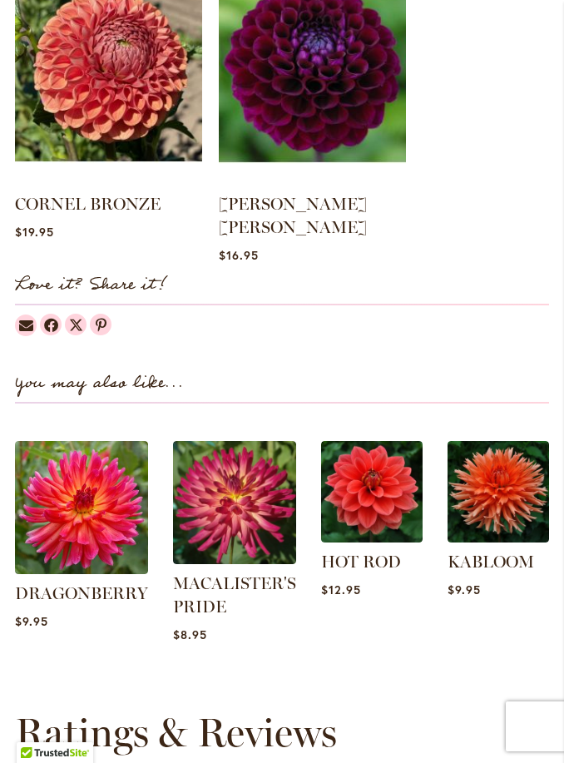
scroll to position [1533, 0]
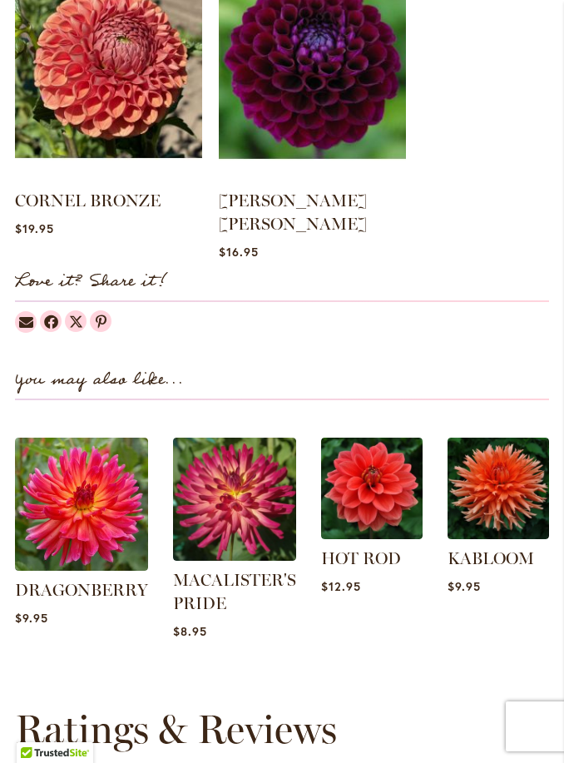
click at [80, 480] on img at bounding box center [81, 503] width 133 height 133
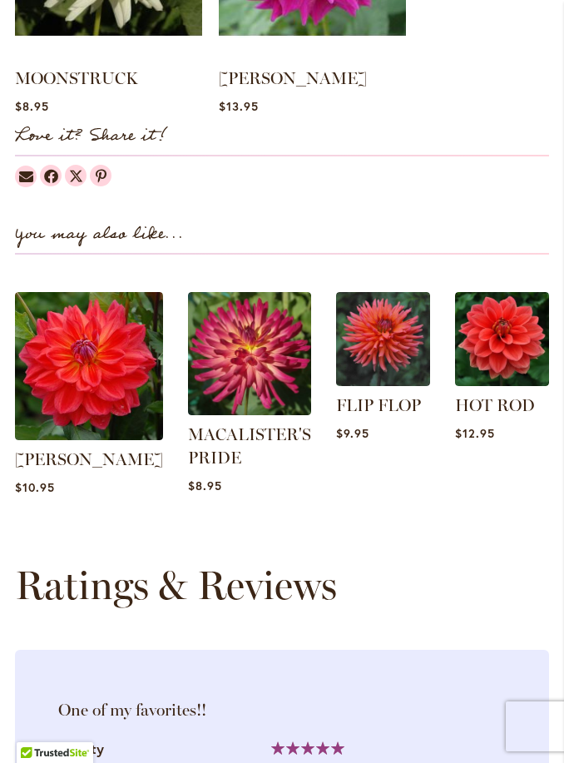
scroll to position [1611, 0]
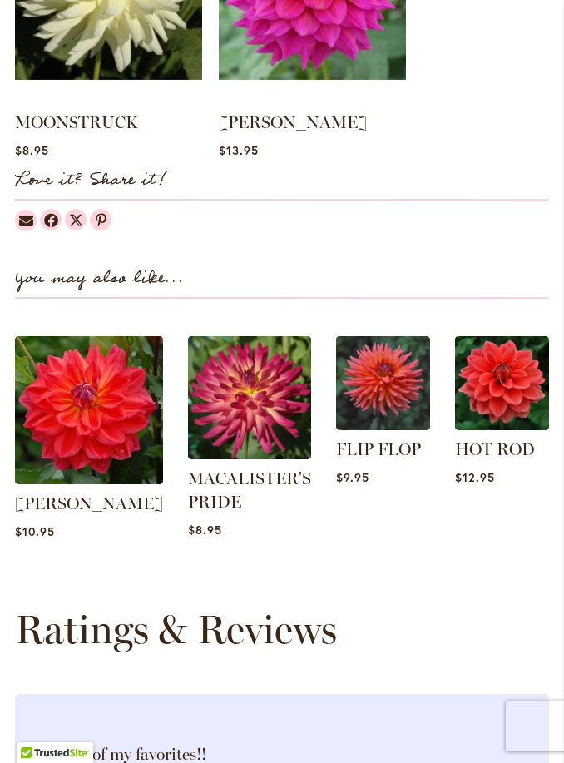
click at [229, 420] on img at bounding box center [249, 397] width 123 height 123
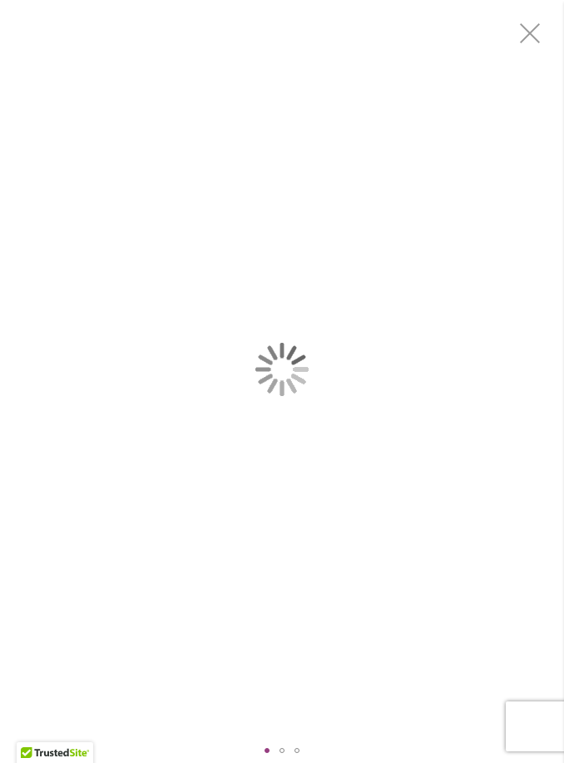
scroll to position [197, 0]
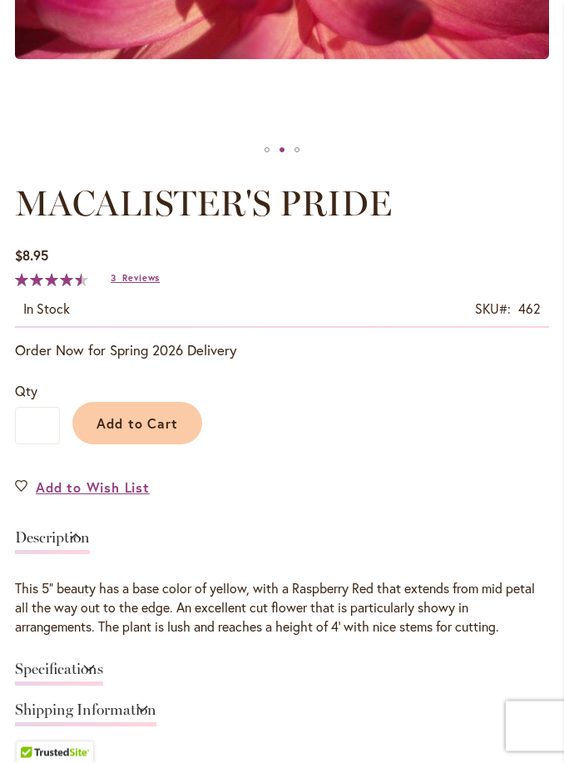
scroll to position [654, 0]
click at [126, 436] on button "Add to Cart" at bounding box center [137, 423] width 130 height 42
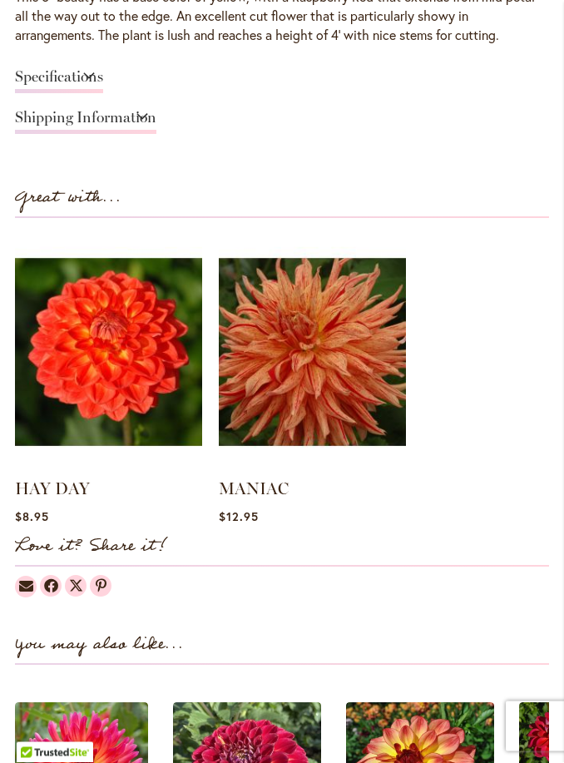
scroll to position [1455, 0]
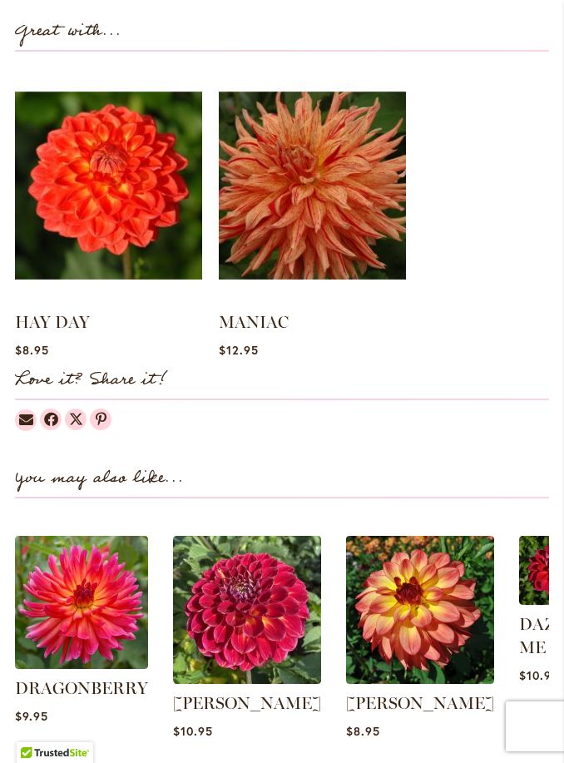
click at [355, 613] on img at bounding box center [420, 610] width 148 height 148
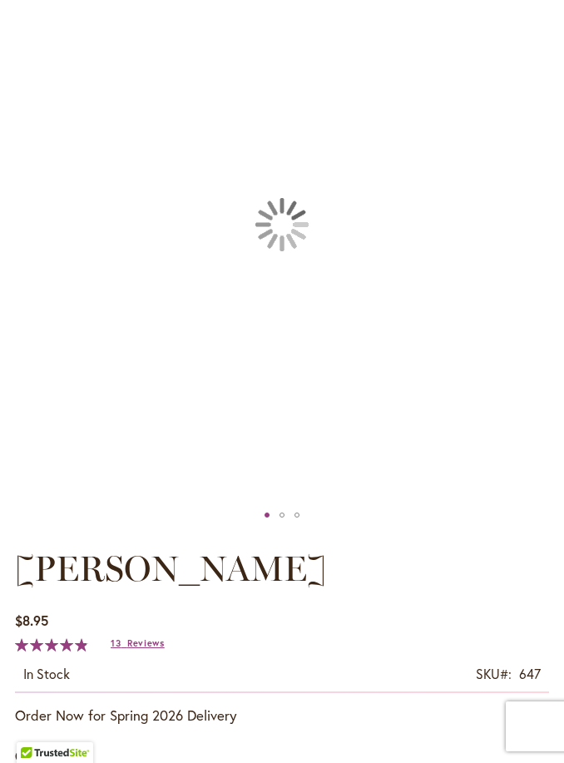
scroll to position [442, 0]
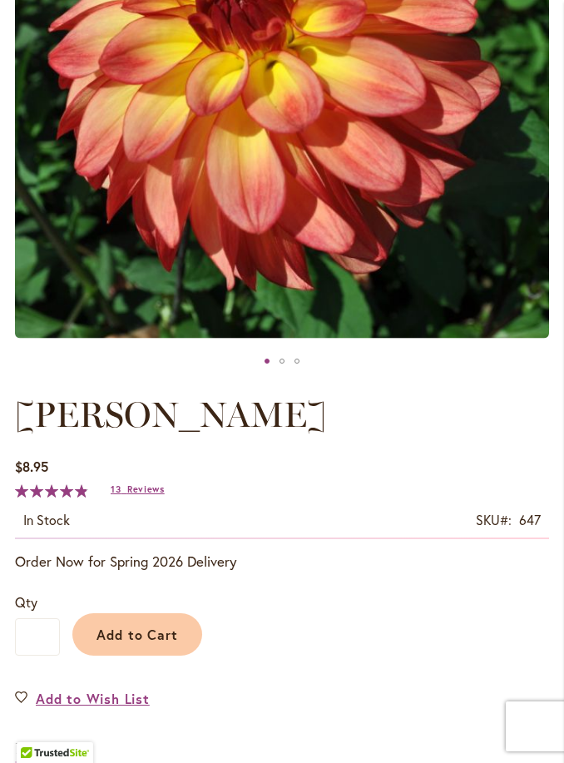
click at [157, 625] on span "Add to Cart" at bounding box center [137, 633] width 82 height 17
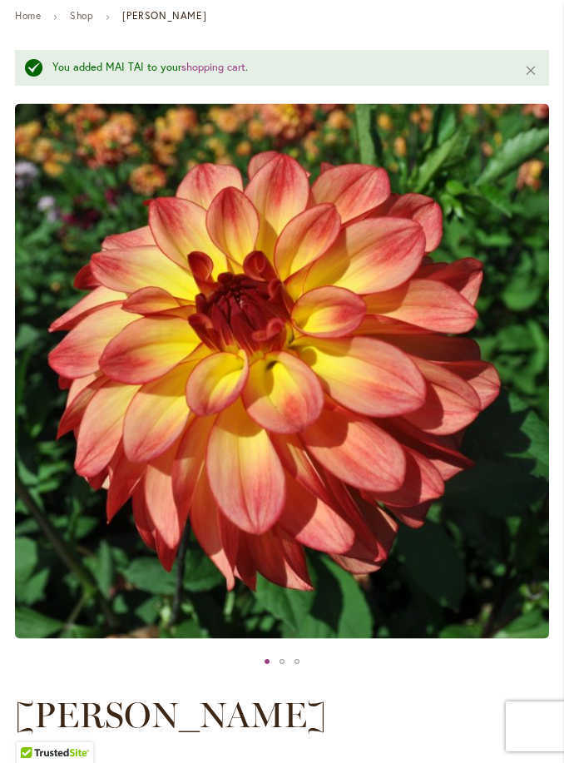
scroll to position [0, 0]
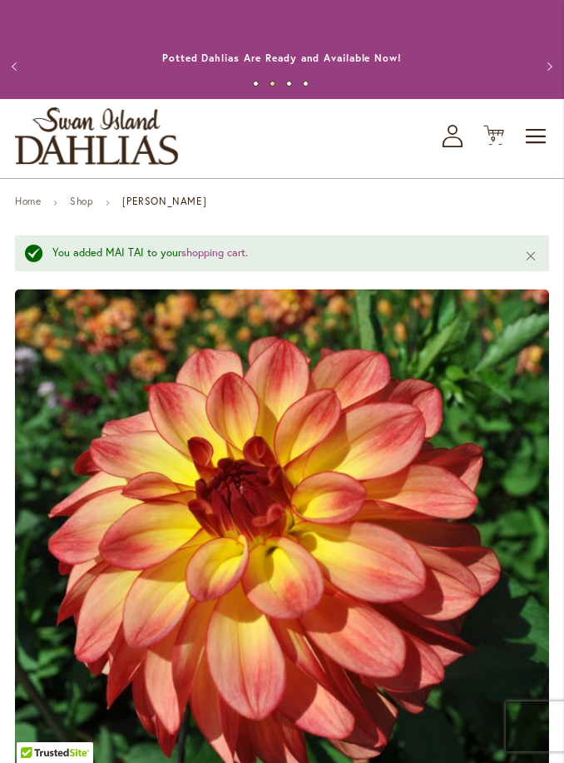
click at [500, 136] on span "9 9 items" at bounding box center [494, 140] width 17 height 8
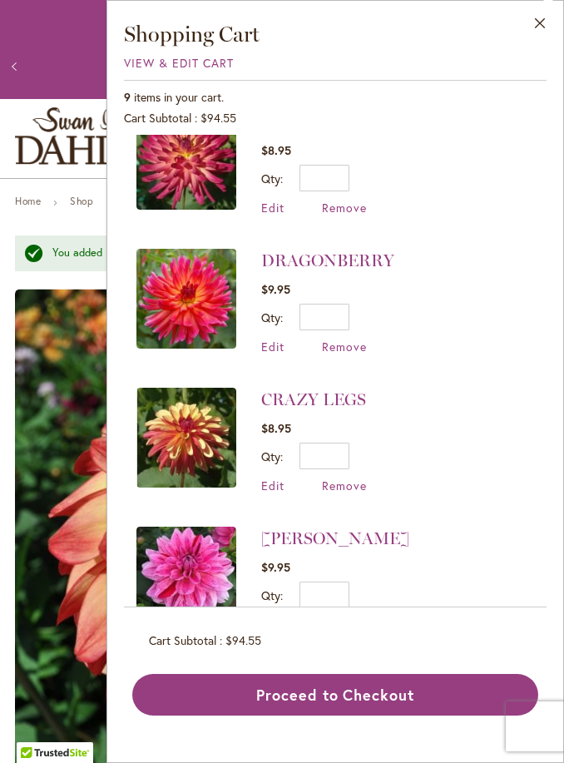
scroll to position [164, 0]
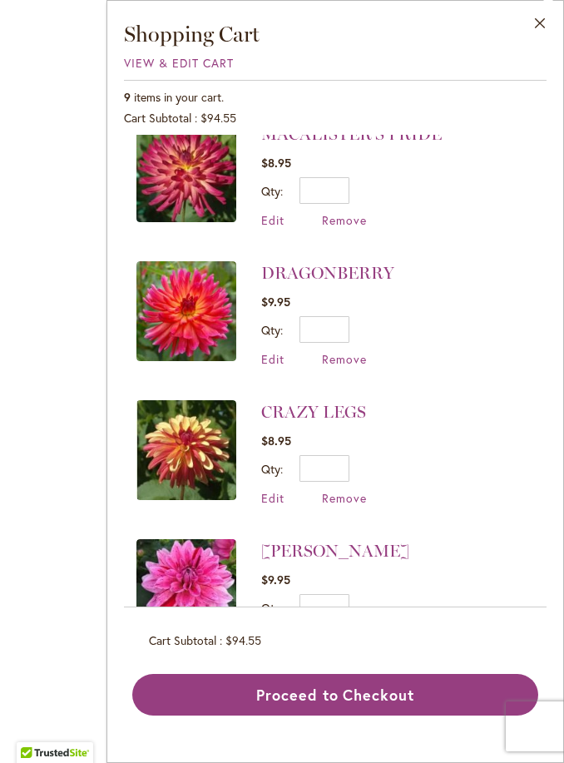
click at [62, 546] on div "MAI TAI" at bounding box center [282, 369] width 564 height 738
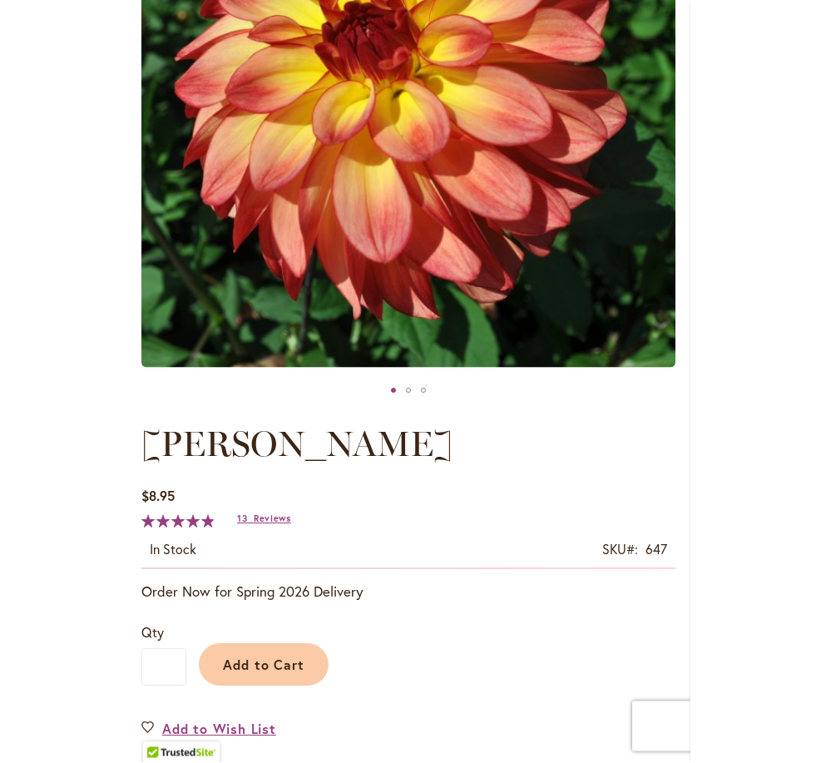
scroll to position [447, 0]
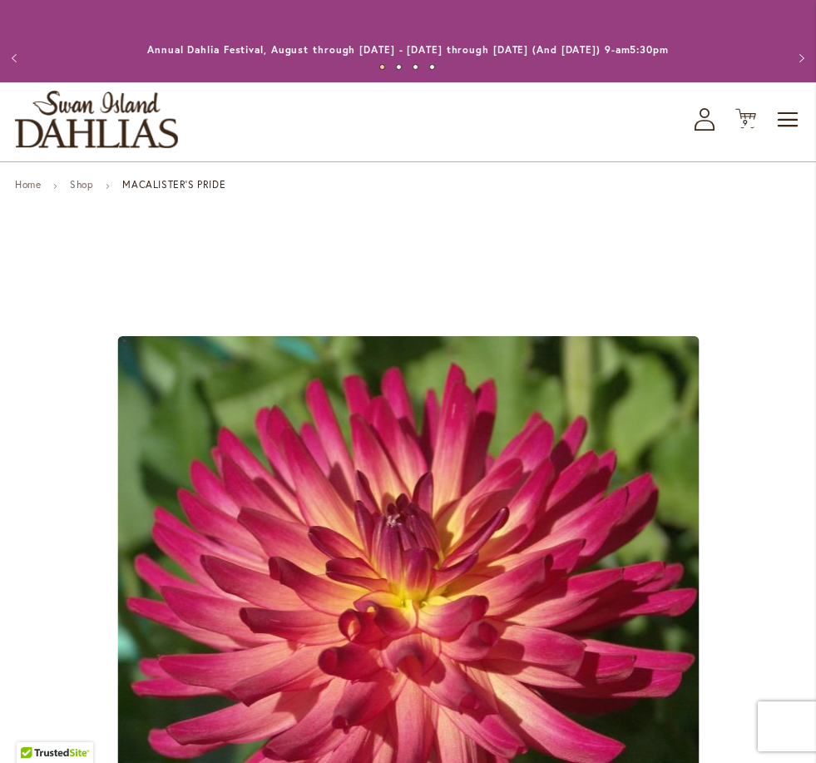
click at [28, 179] on link "Home" at bounding box center [28, 184] width 26 height 12
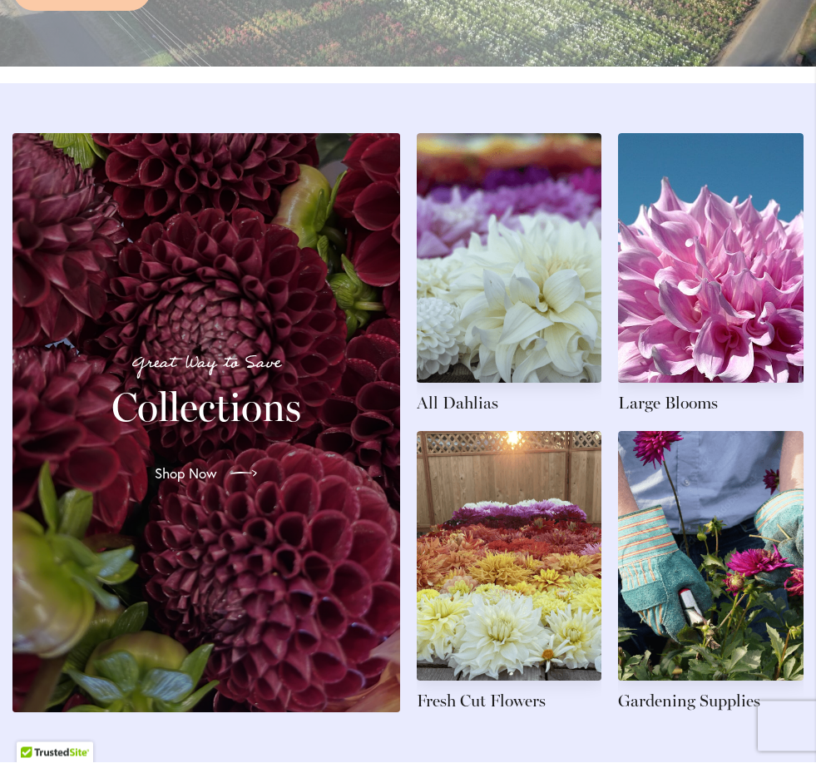
scroll to position [1745, 0]
click at [526, 320] on link at bounding box center [509, 273] width 185 height 281
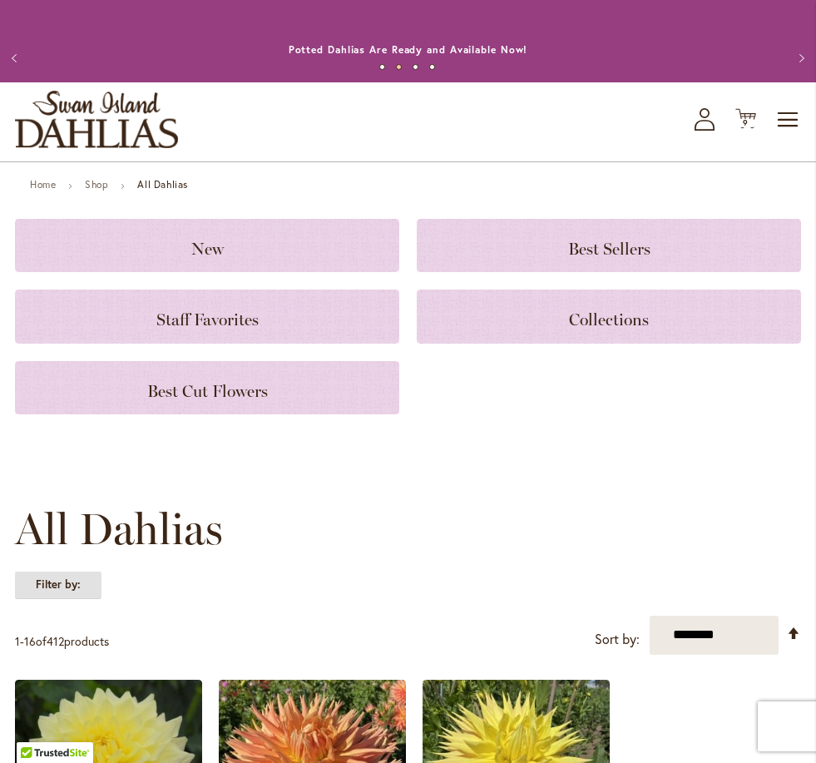
click at [88, 587] on strong "Filter by:" at bounding box center [58, 584] width 86 height 28
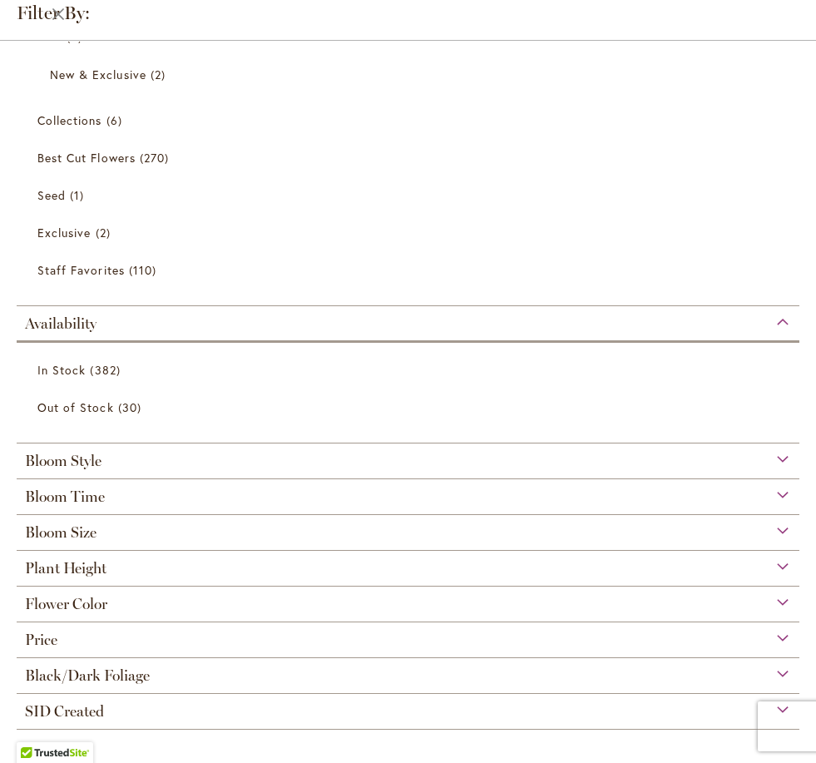
scroll to position [114, 0]
click at [94, 610] on span "Flower Color" at bounding box center [66, 604] width 82 height 18
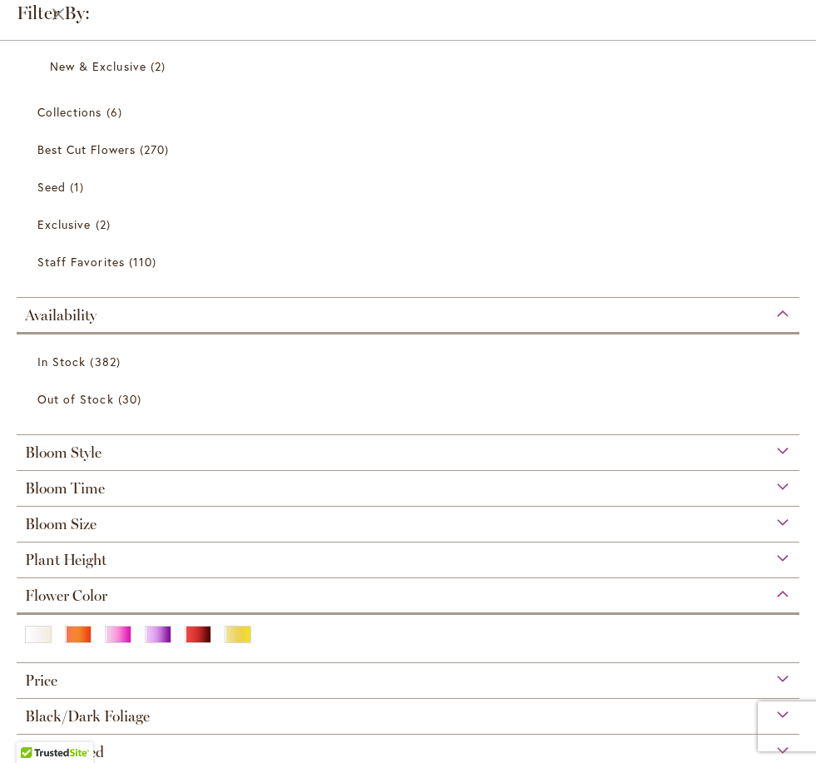
click at [121, 643] on div "Pink" at bounding box center [118, 633] width 27 height 17
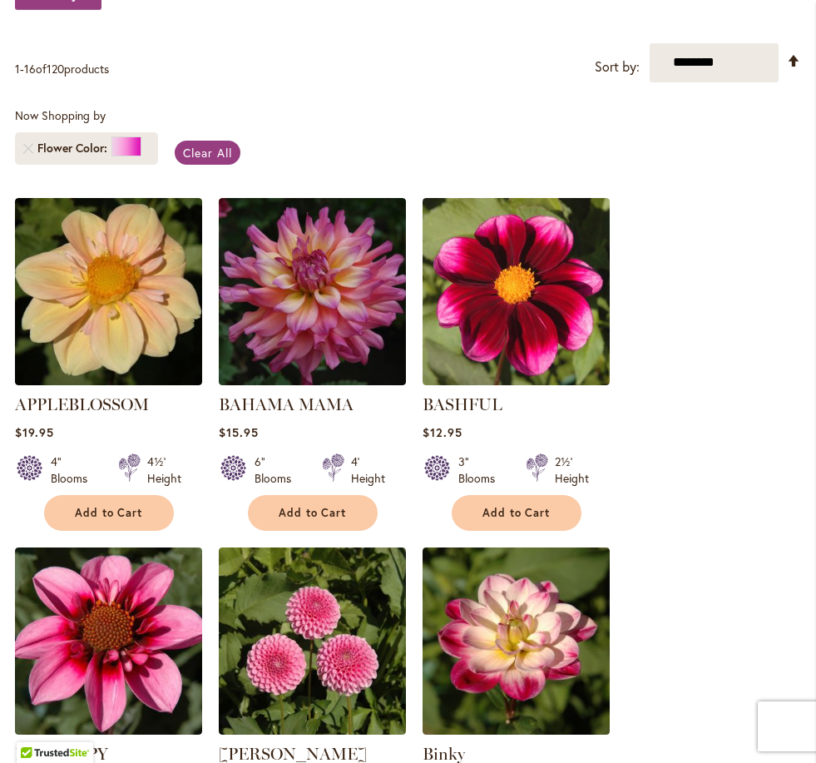
scroll to position [208, 0]
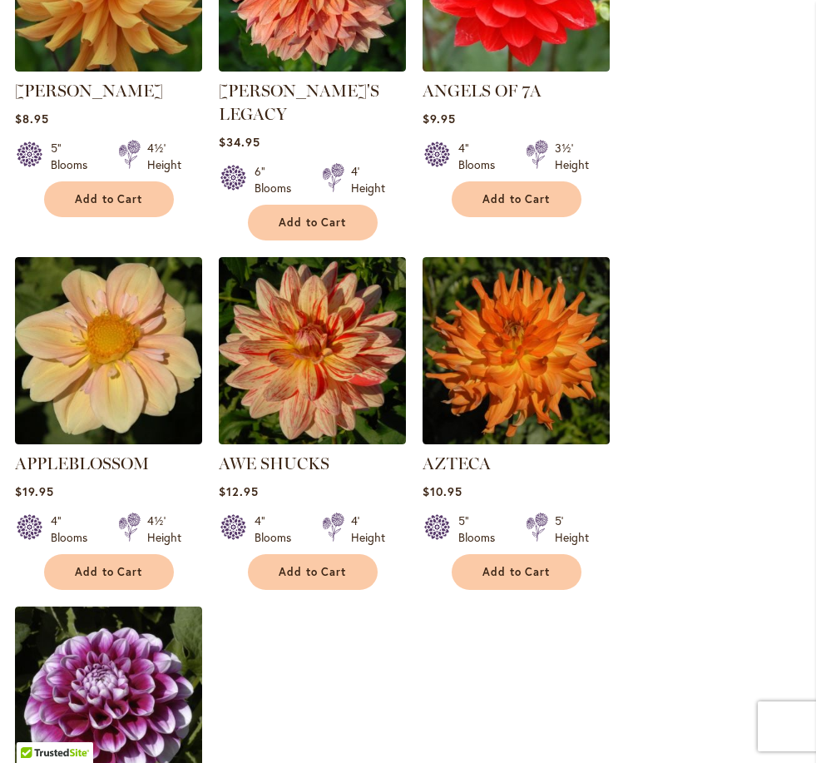
scroll to position [1842, 0]
click at [315, 555] on button "Add to Cart" at bounding box center [313, 573] width 130 height 36
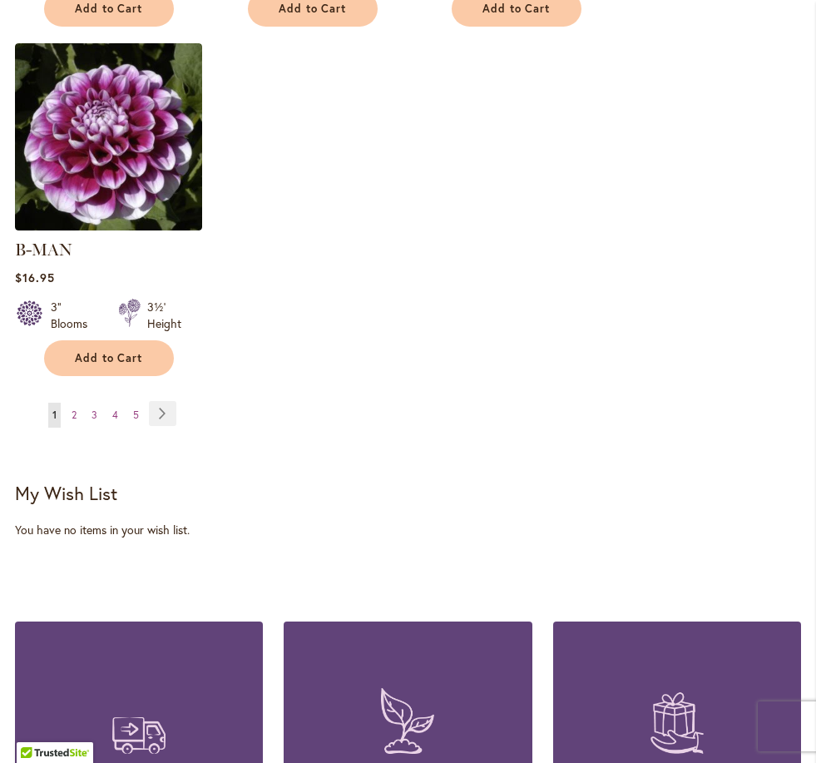
scroll to position [2451, 0]
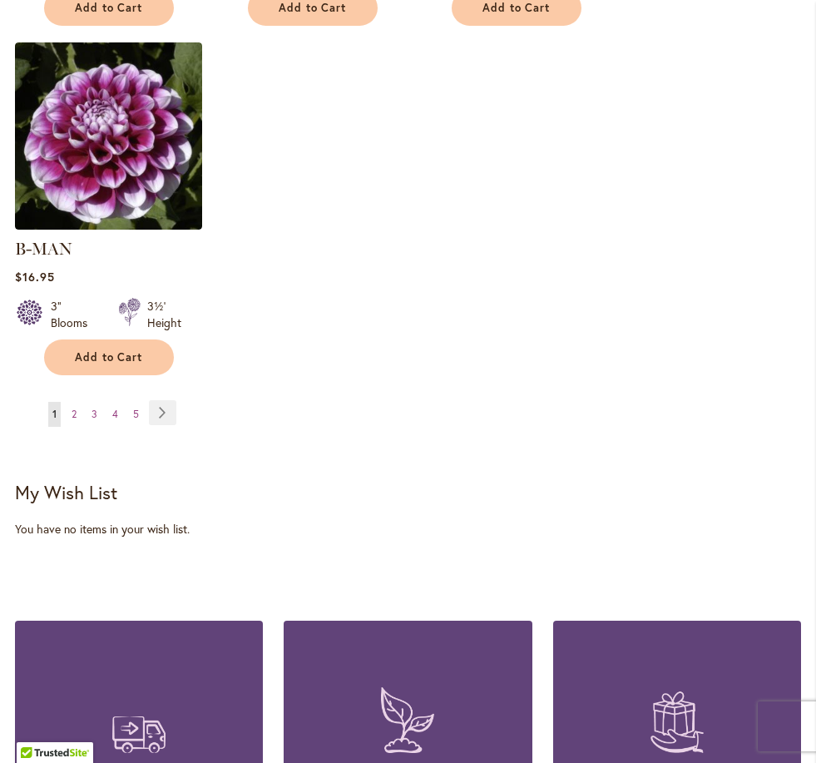
click at [72, 407] on span "2" at bounding box center [74, 413] width 5 height 12
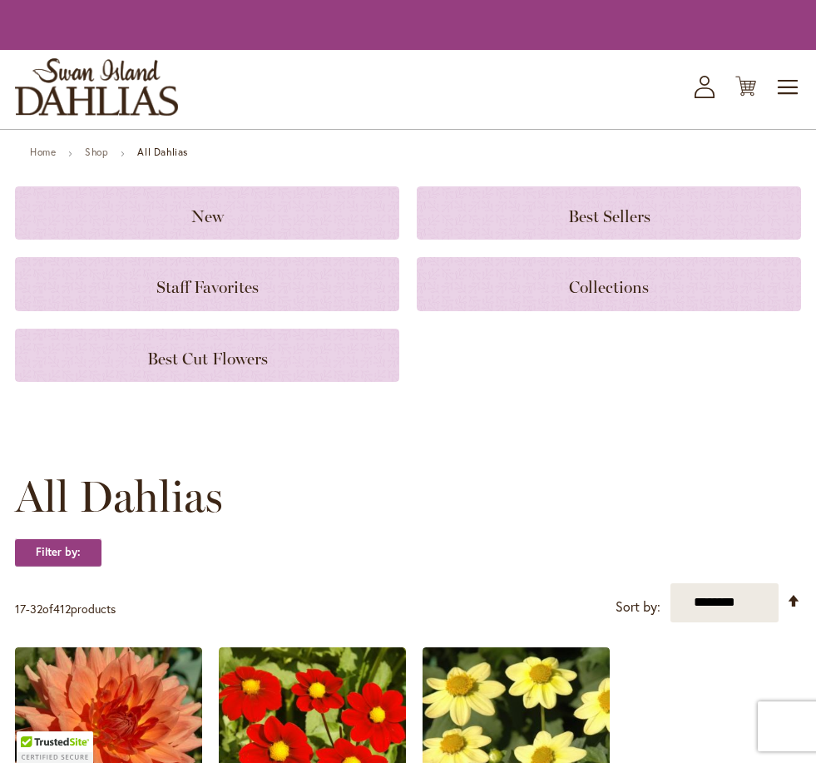
scroll to position [215, 0]
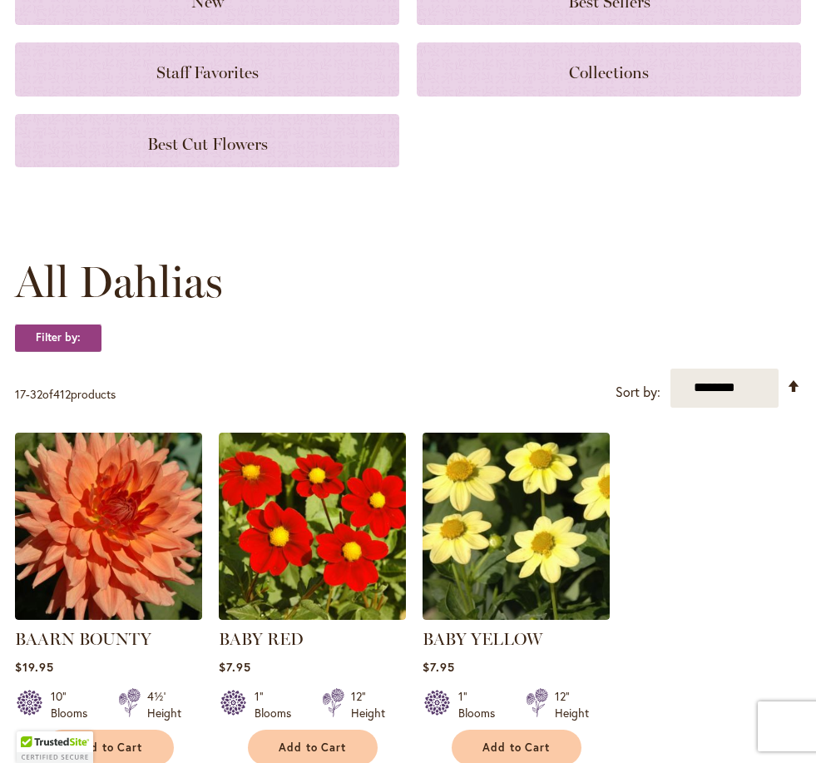
click at [77, 324] on strong "Filter by:" at bounding box center [58, 338] width 86 height 28
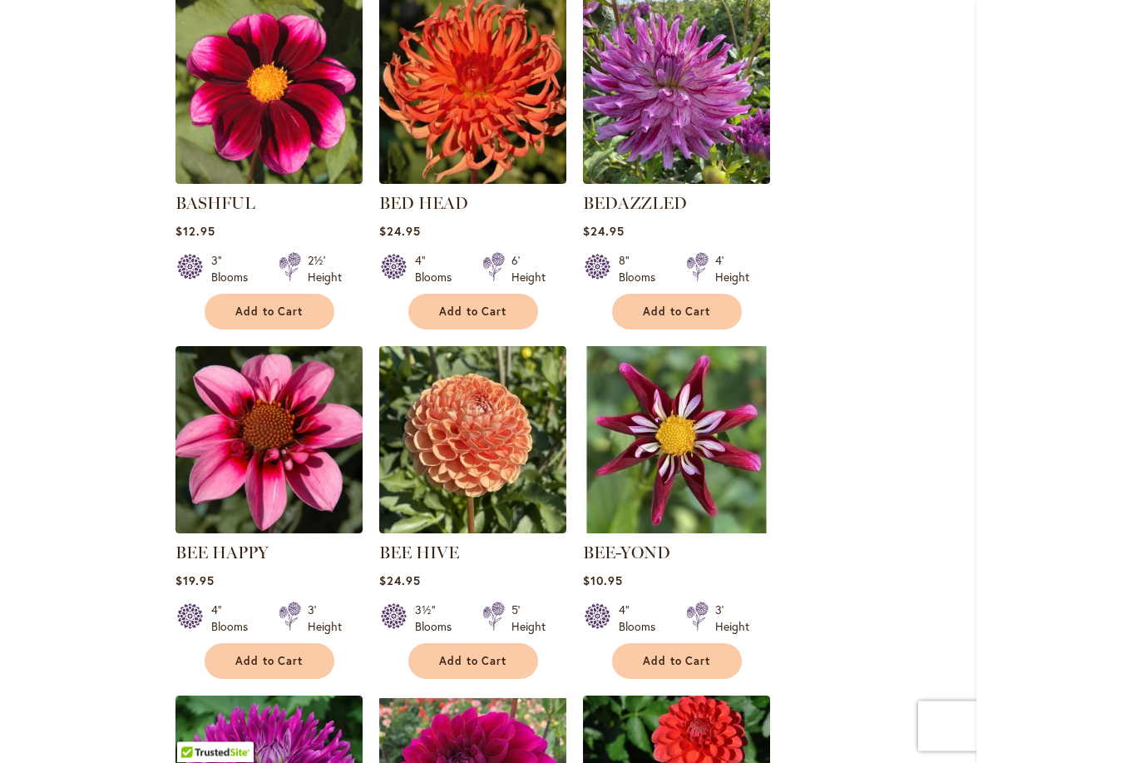
scroll to position [0, 0]
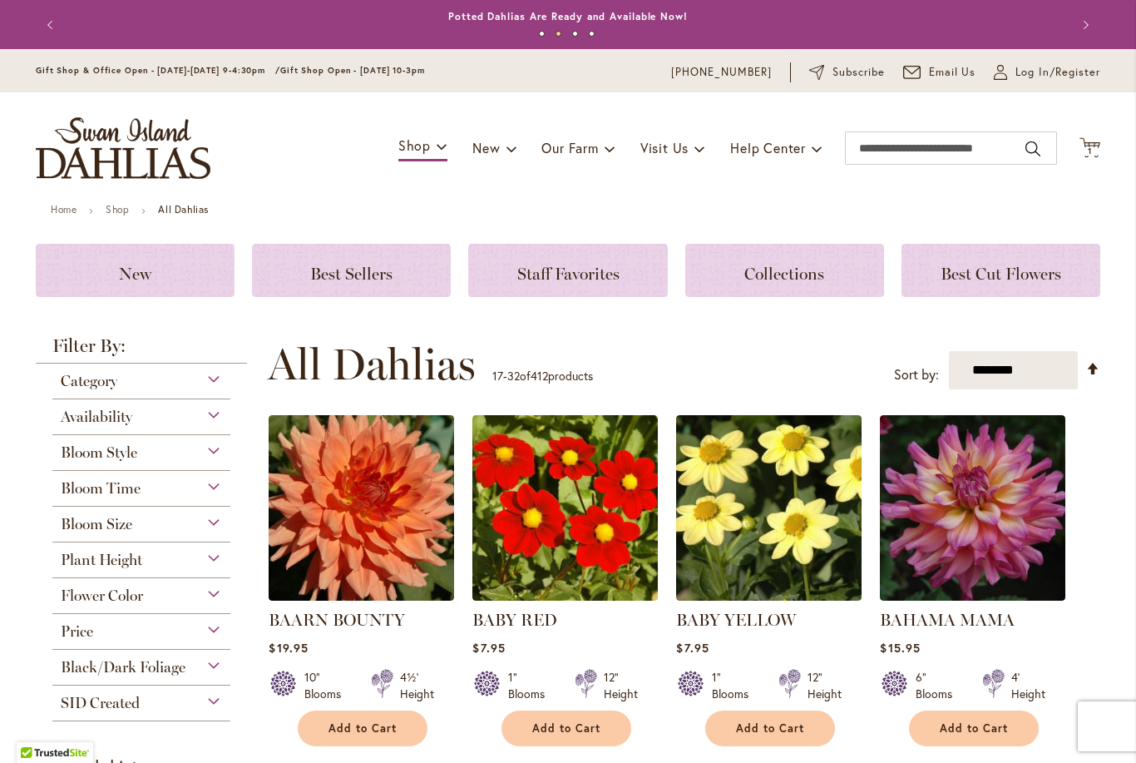
click at [81, 596] on span "Flower Color" at bounding box center [102, 595] width 82 height 18
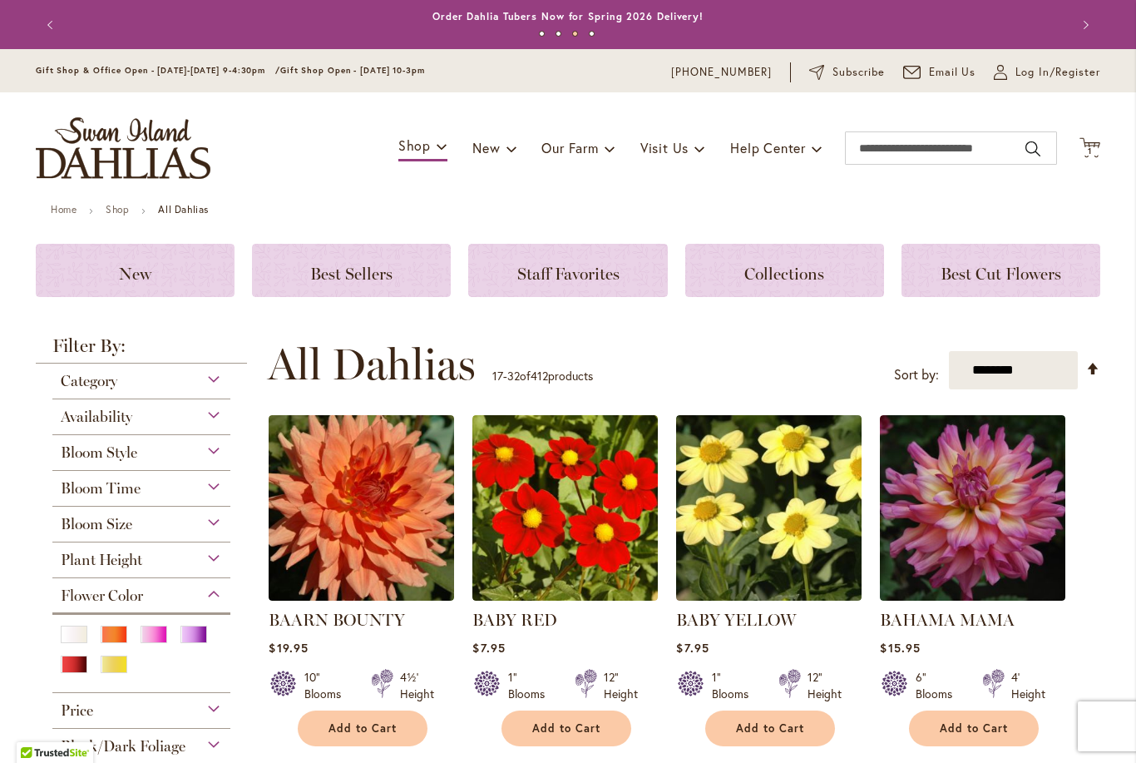
click at [79, 667] on div "Red" at bounding box center [74, 663] width 27 height 17
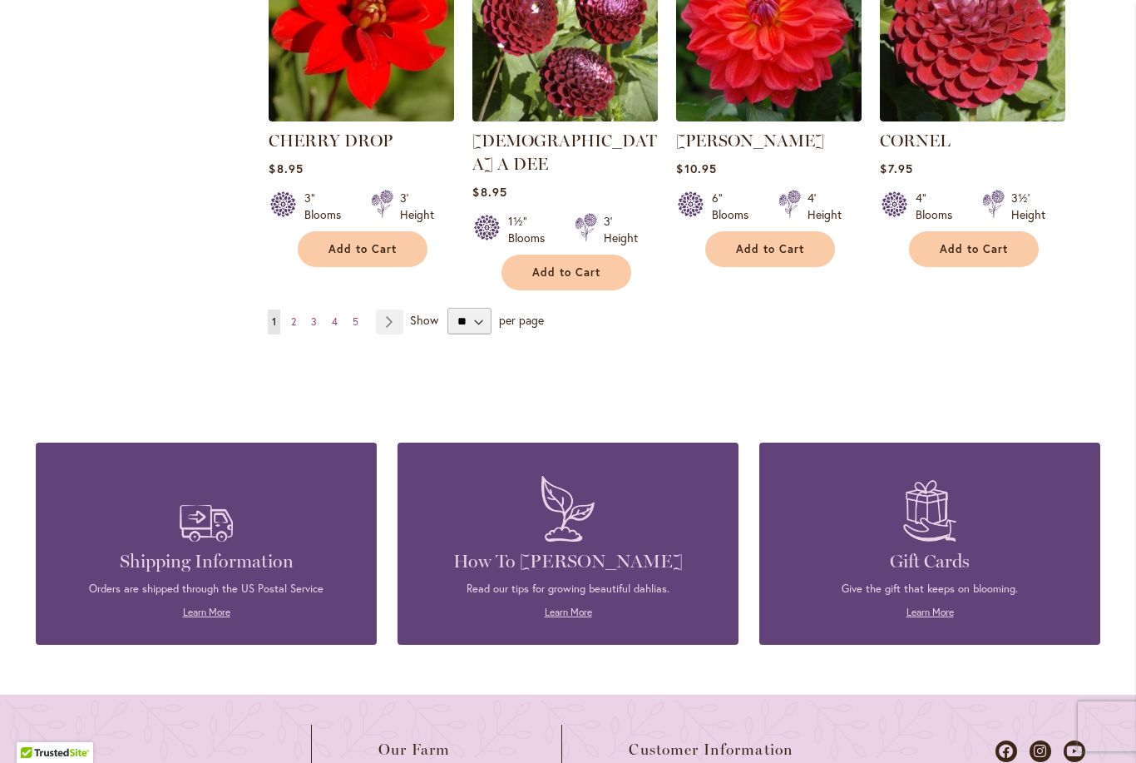
scroll to position [1425, 0]
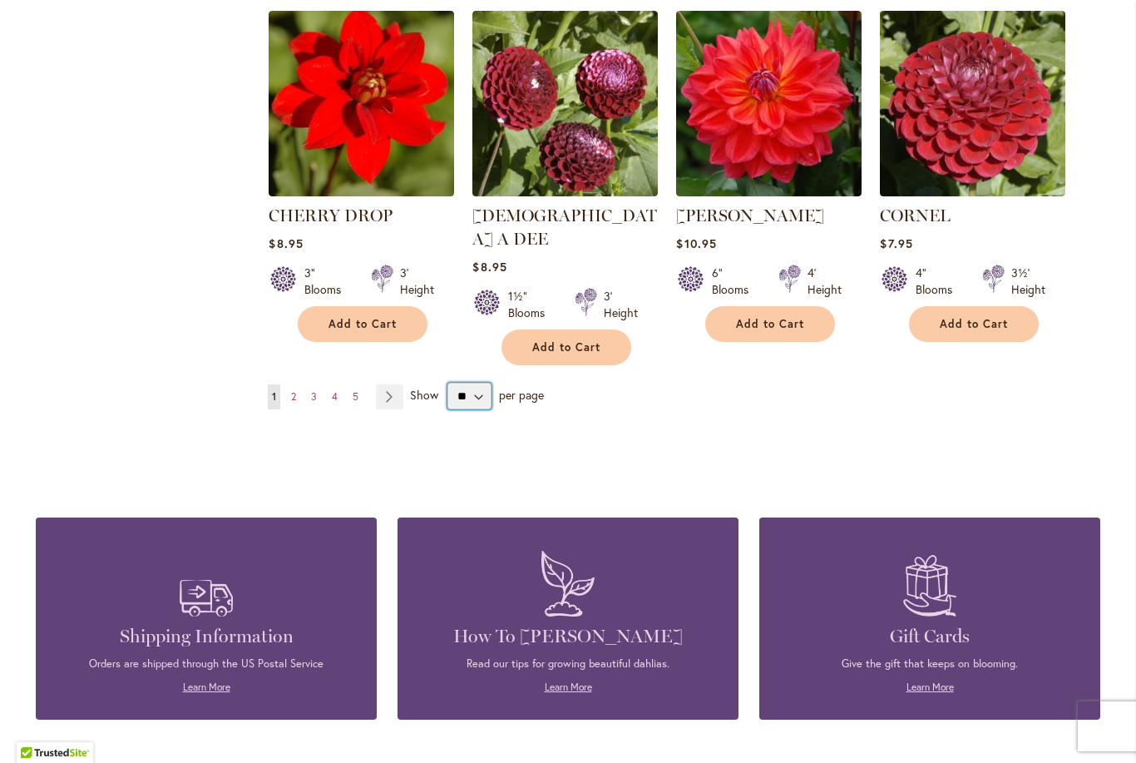
click at [489, 383] on select "** ** ** **" at bounding box center [469, 396] width 44 height 27
click at [478, 383] on select "** ** ** **" at bounding box center [469, 396] width 44 height 27
click at [487, 383] on select "** ** ** **" at bounding box center [469, 396] width 44 height 27
select select "**"
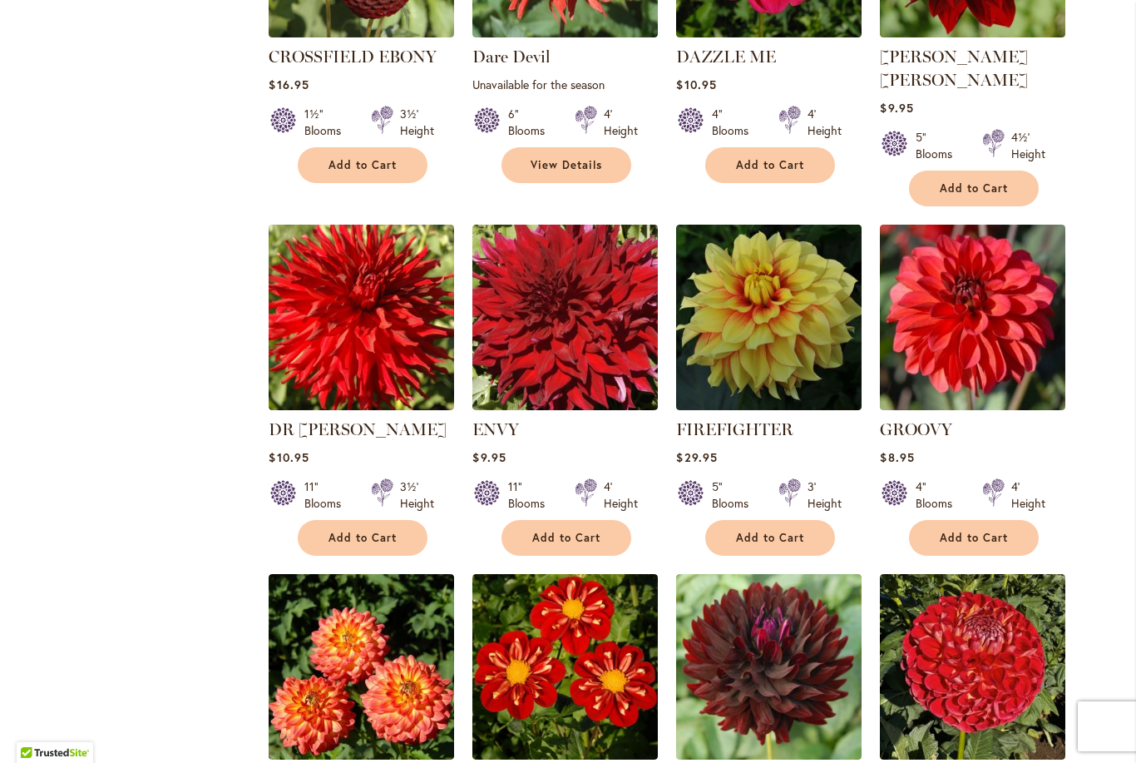
scroll to position [1958, 0]
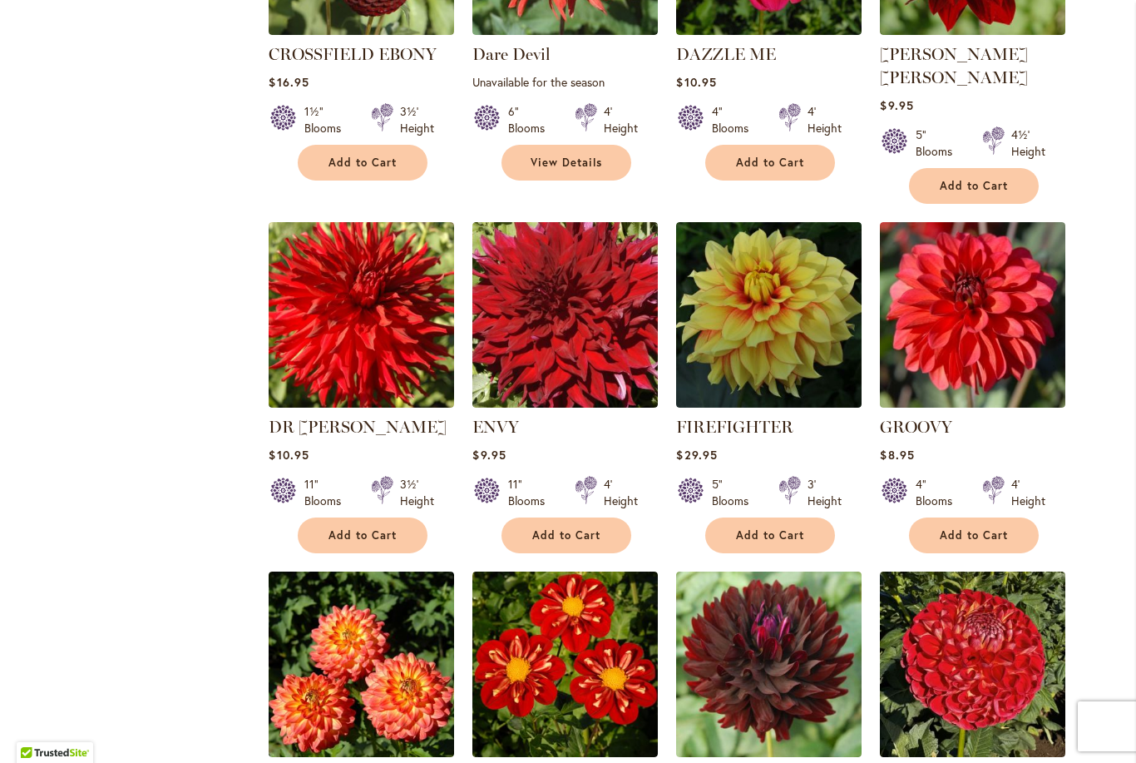
click at [1010, 517] on button "Add to Cart" at bounding box center [974, 535] width 130 height 36
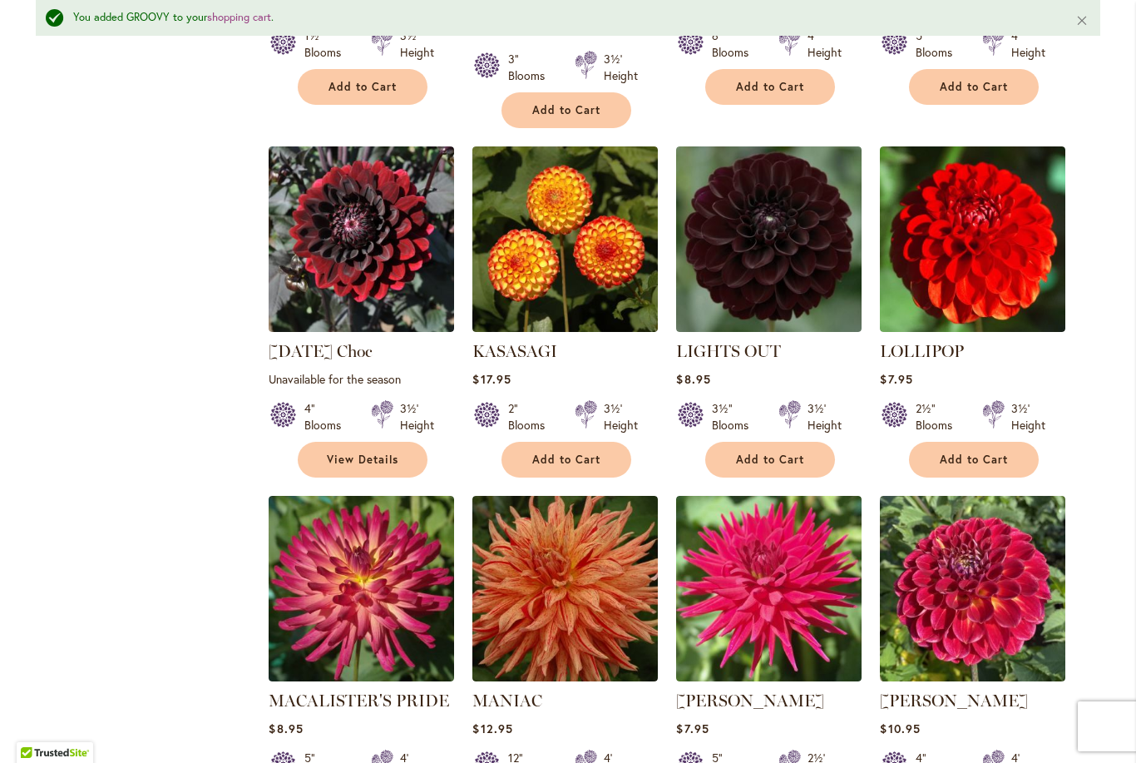
scroll to position [3272, 0]
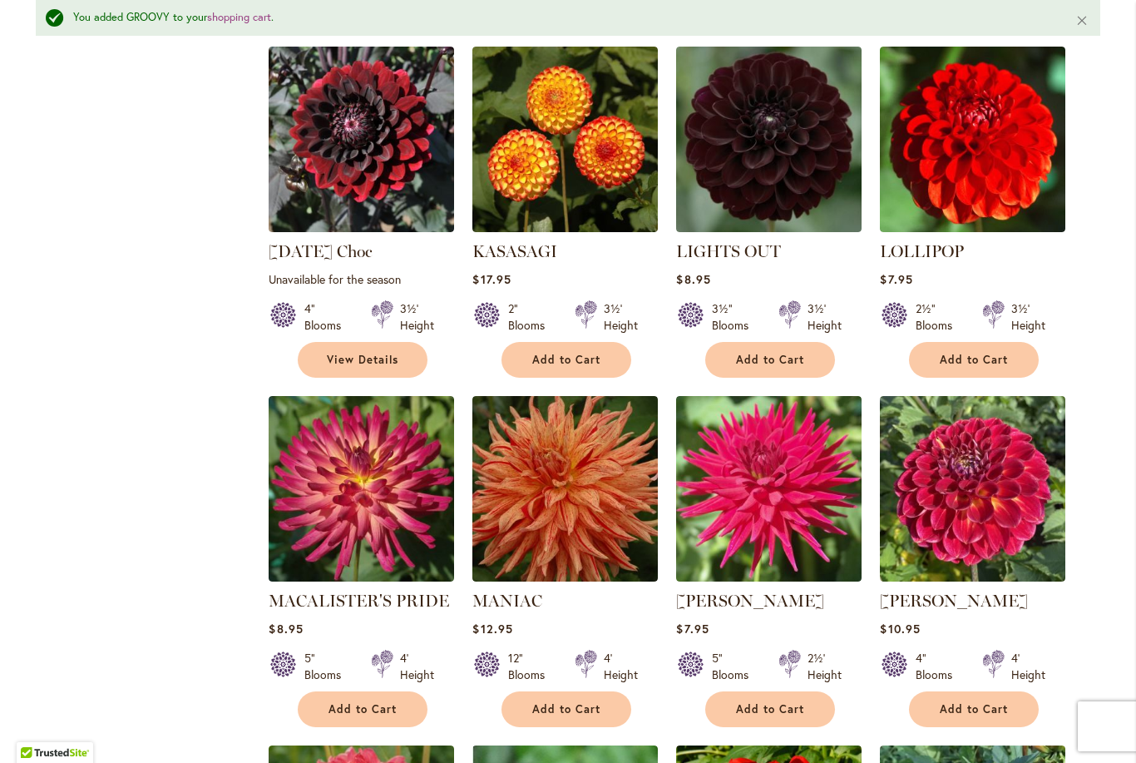
click at [375, 702] on span "Add to Cart" at bounding box center [362, 709] width 68 height 14
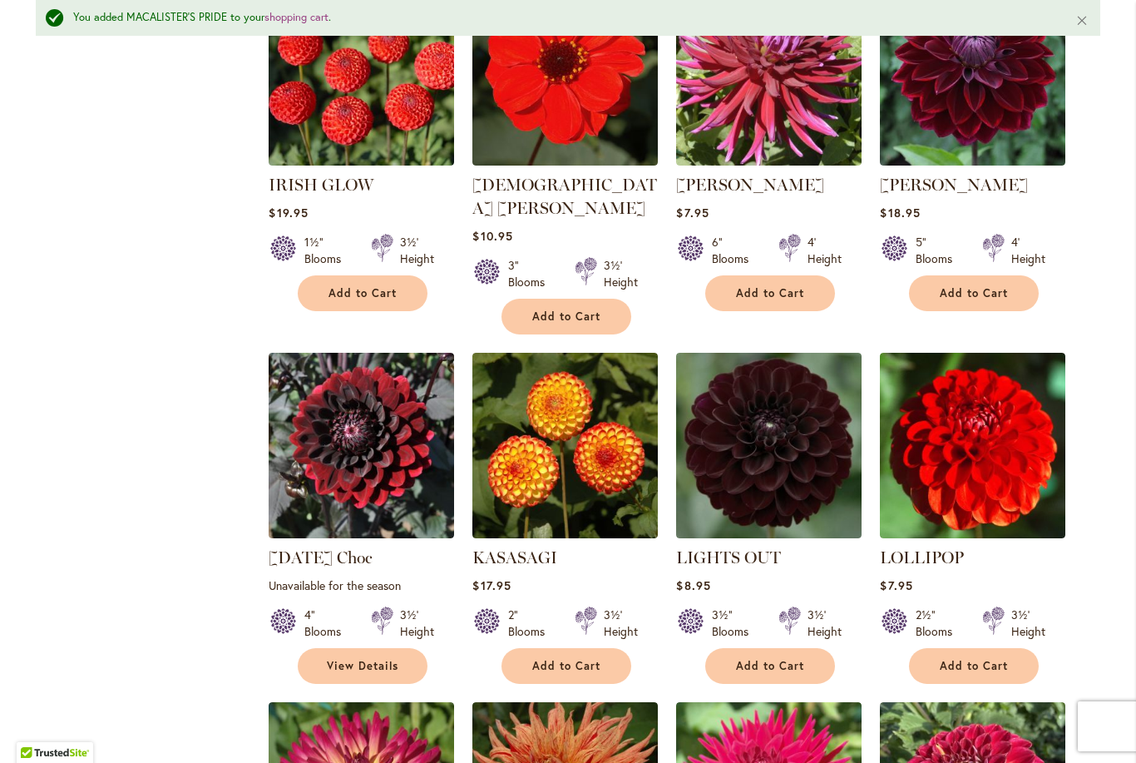
scroll to position [2968, 0]
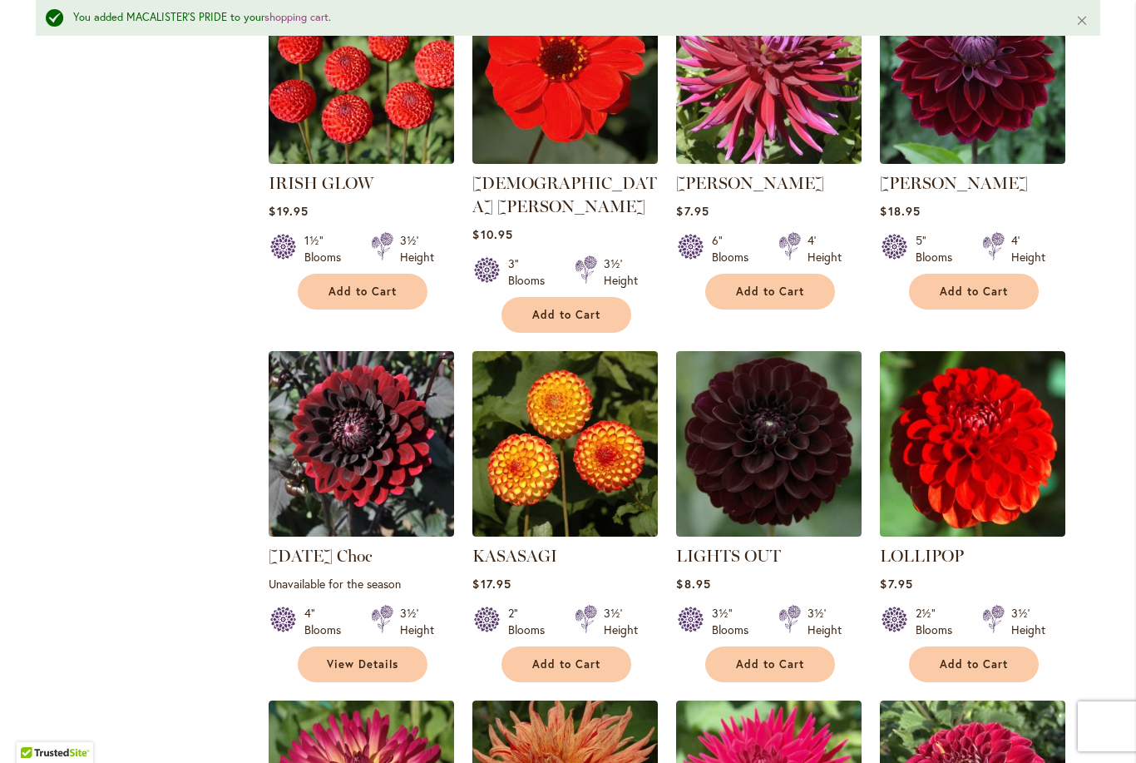
click at [575, 657] on span "Add to Cart" at bounding box center [566, 664] width 68 height 14
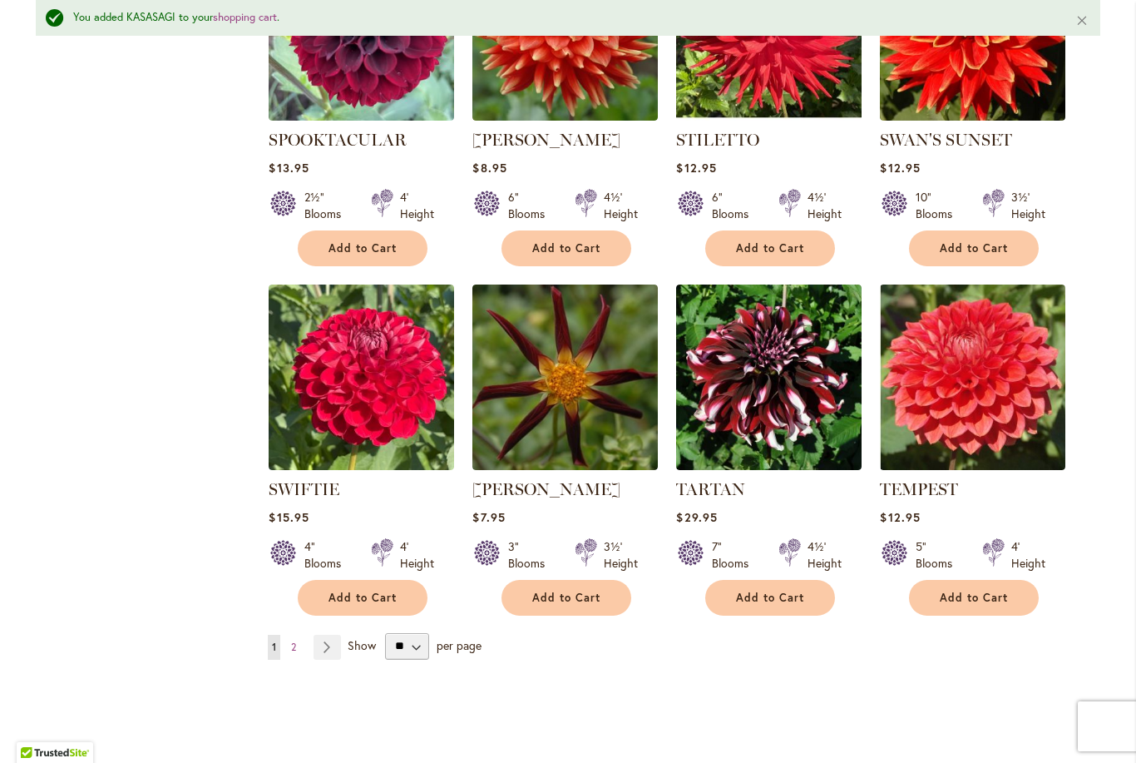
scroll to position [5562, 0]
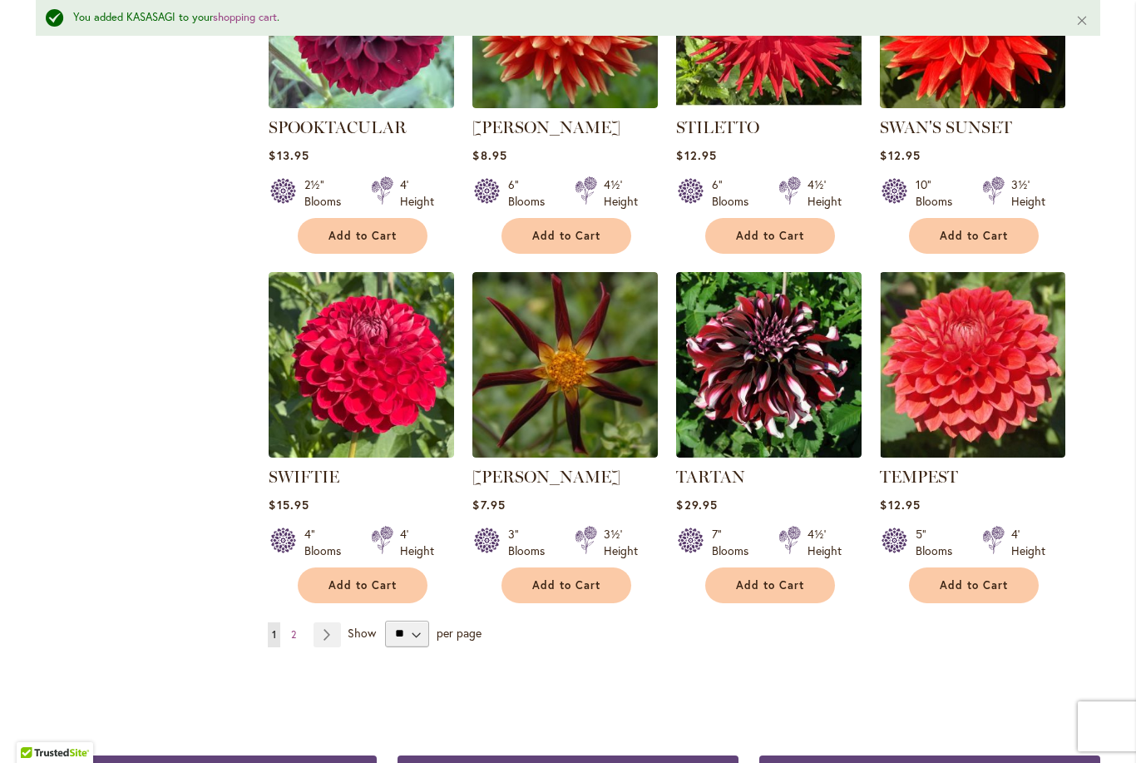
click at [300, 622] on link "Page 2" at bounding box center [293, 634] width 13 height 25
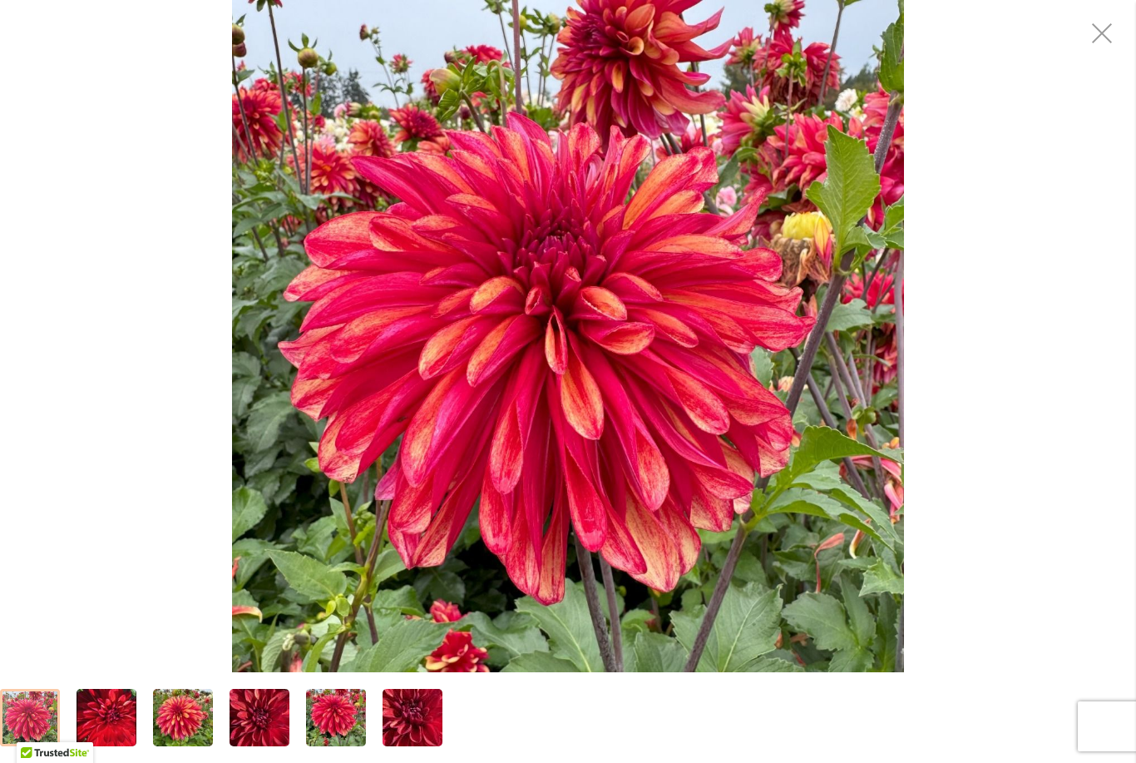
scroll to position [96, 0]
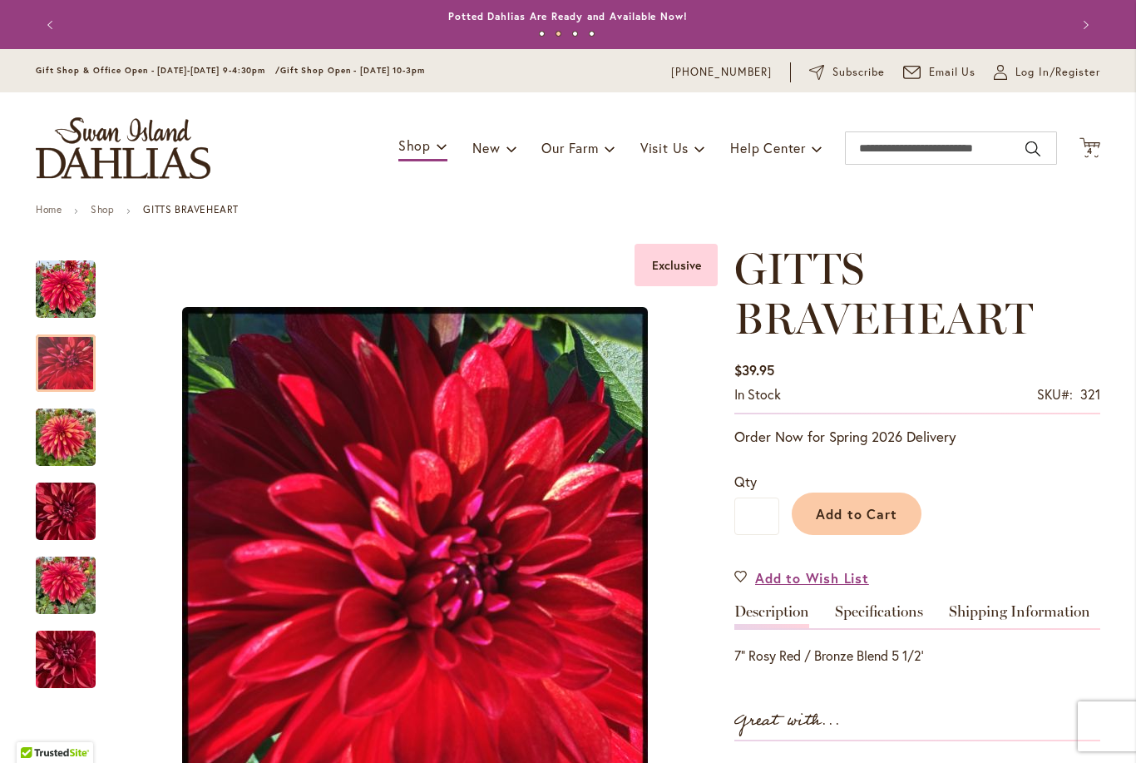
scroll to position [0, 0]
click at [96, 214] on link "Shop" at bounding box center [102, 209] width 23 height 12
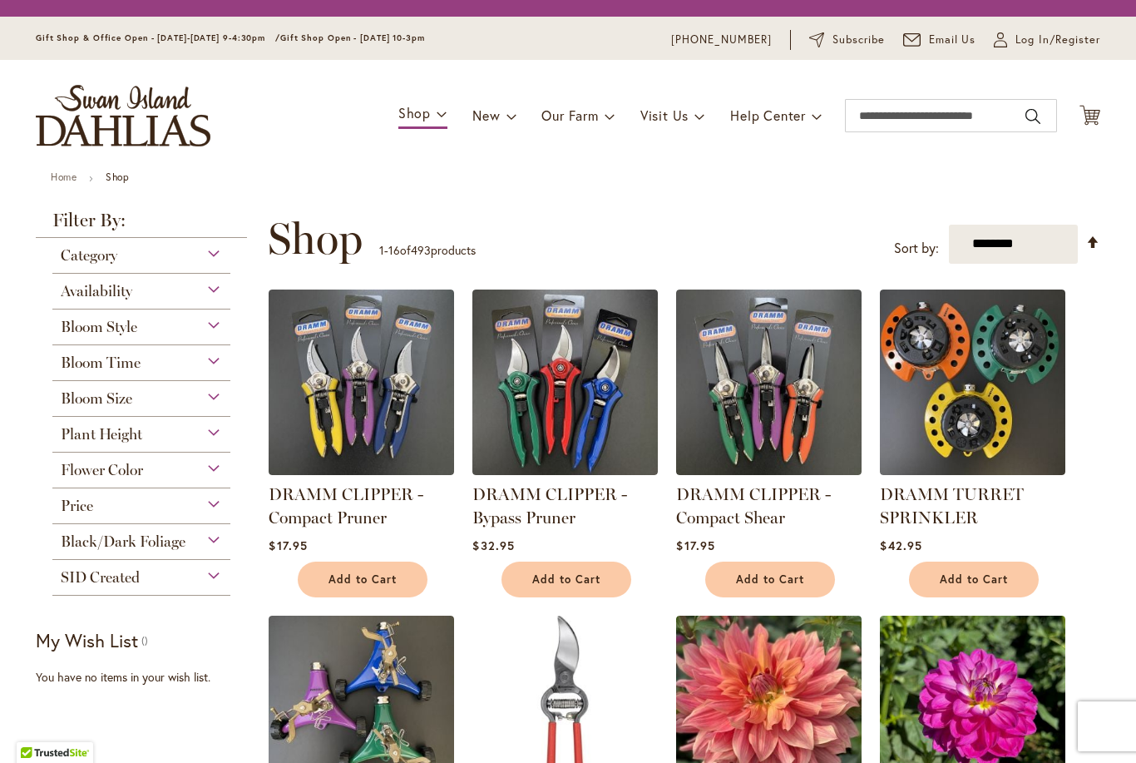
scroll to position [748, 0]
click at [89, 486] on div "Flower Color" at bounding box center [141, 470] width 178 height 36
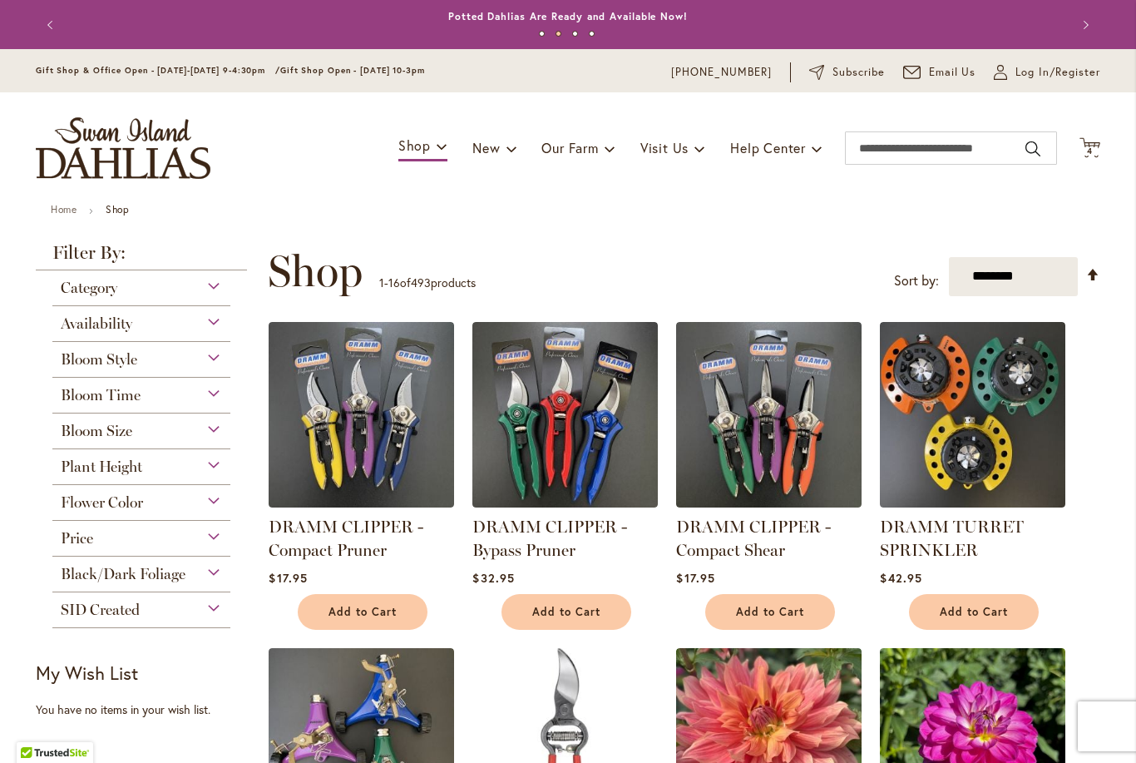
click at [186, 398] on div "Bloom Time" at bounding box center [141, 391] width 178 height 27
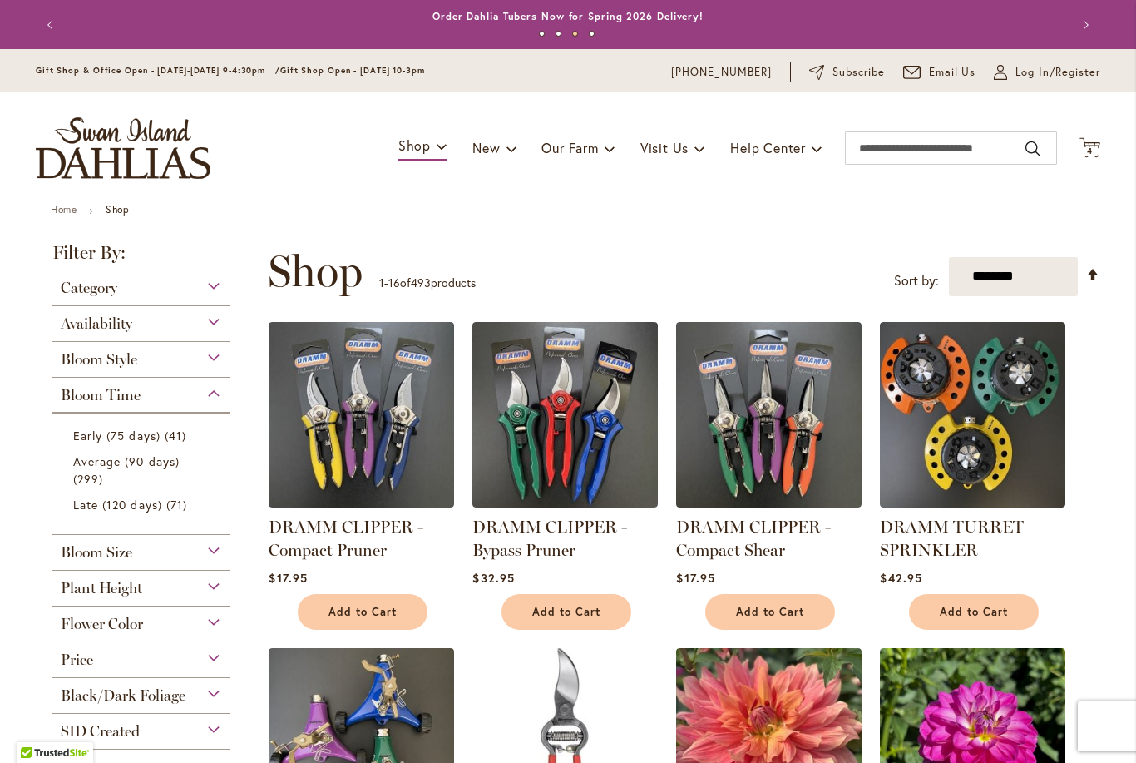
click at [139, 504] on span "Late (120 days)" at bounding box center [117, 504] width 89 height 16
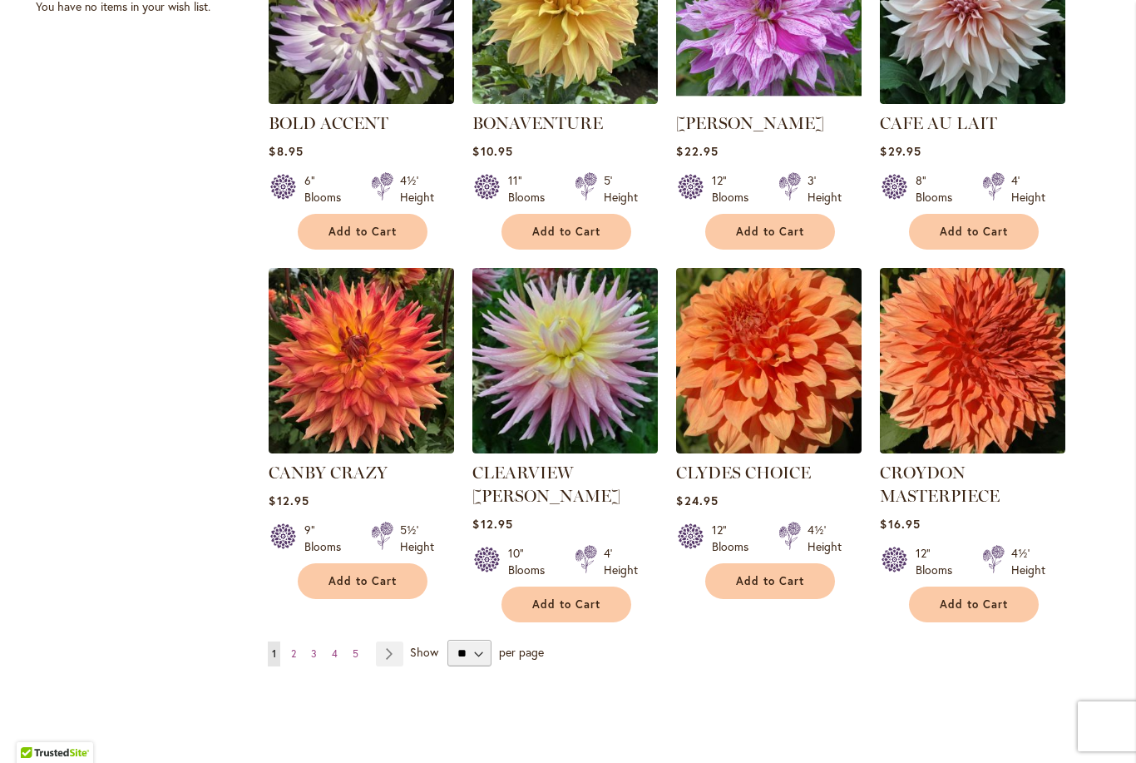
scroll to position [1163, 0]
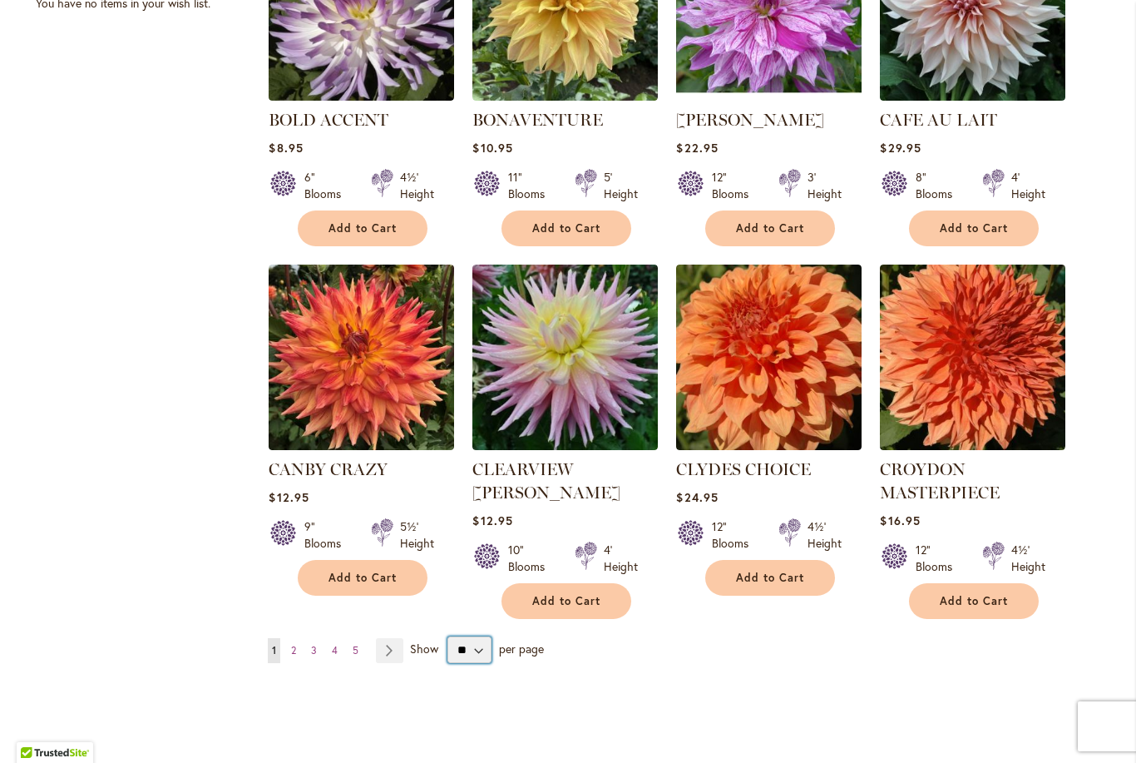
click at [489, 643] on select "** ** ** **" at bounding box center [469, 649] width 44 height 27
select select "**"
